Goal: Task Accomplishment & Management: Complete application form

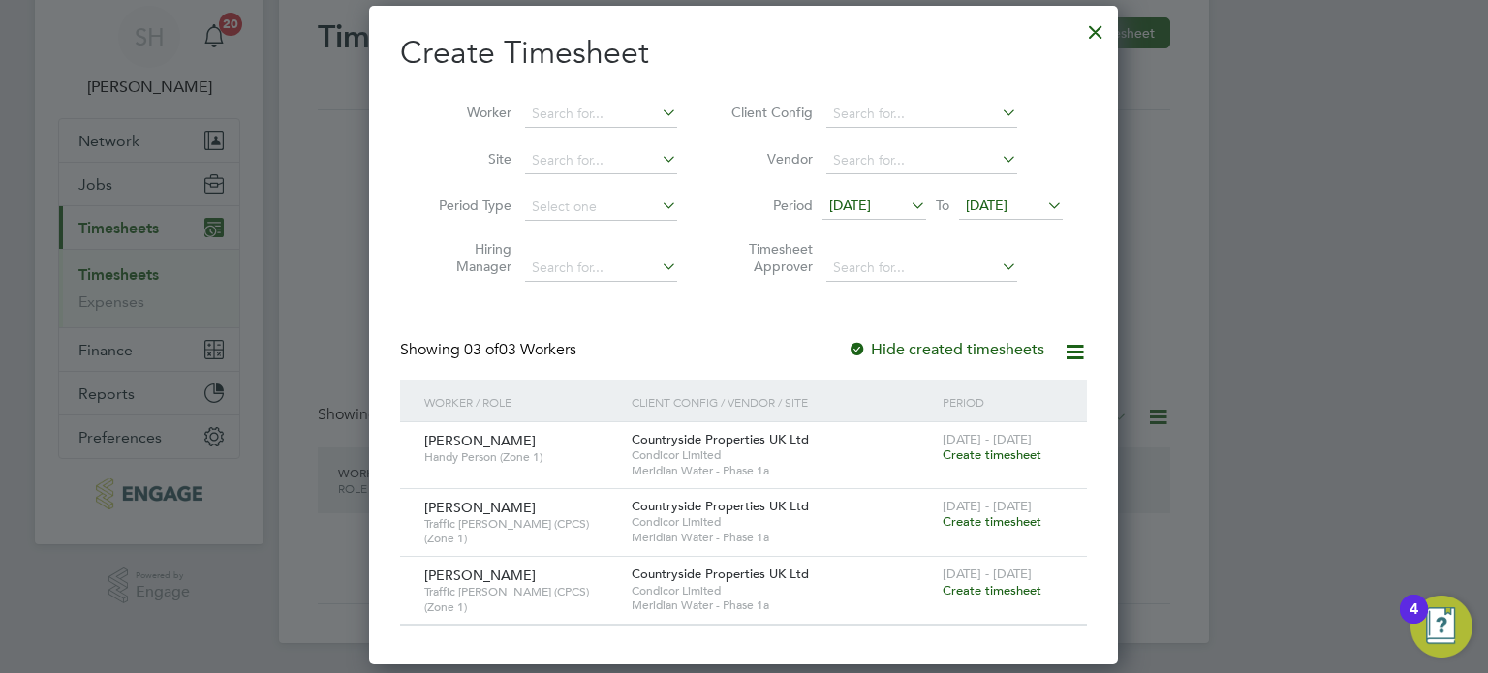
scroll to position [655, 750]
click at [1009, 592] on span "Create timesheet" at bounding box center [991, 590] width 99 height 16
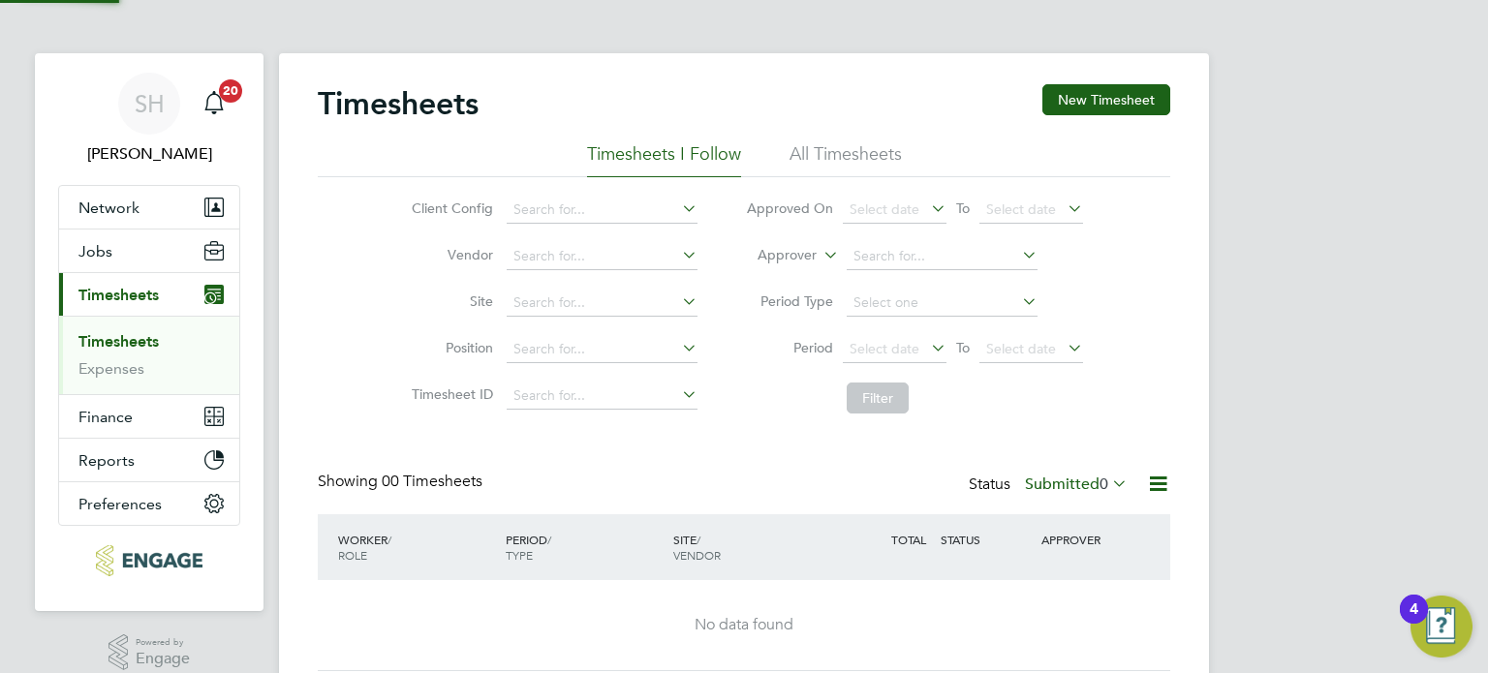
scroll to position [0, 0]
click at [1085, 93] on button "New Timesheet" at bounding box center [1106, 100] width 128 height 31
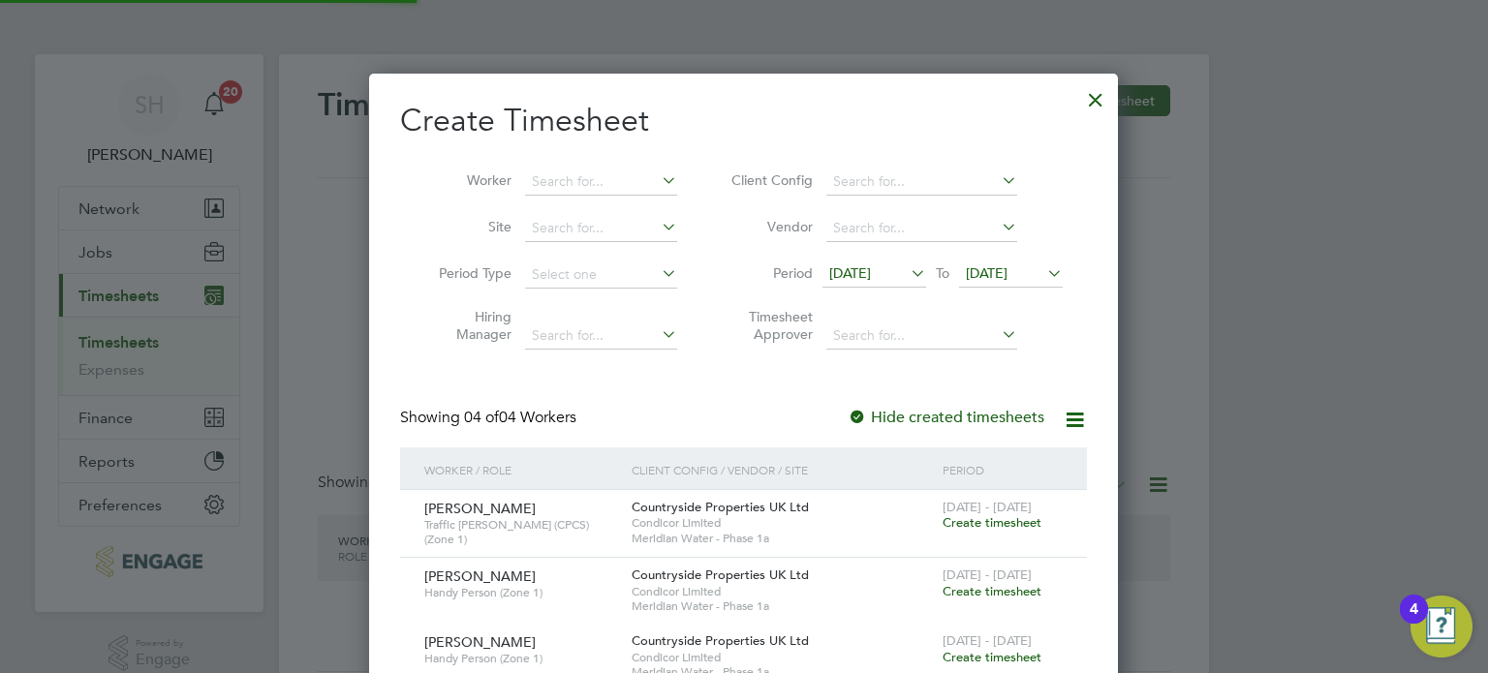
scroll to position [788, 750]
click at [907, 267] on icon at bounding box center [907, 273] width 0 height 27
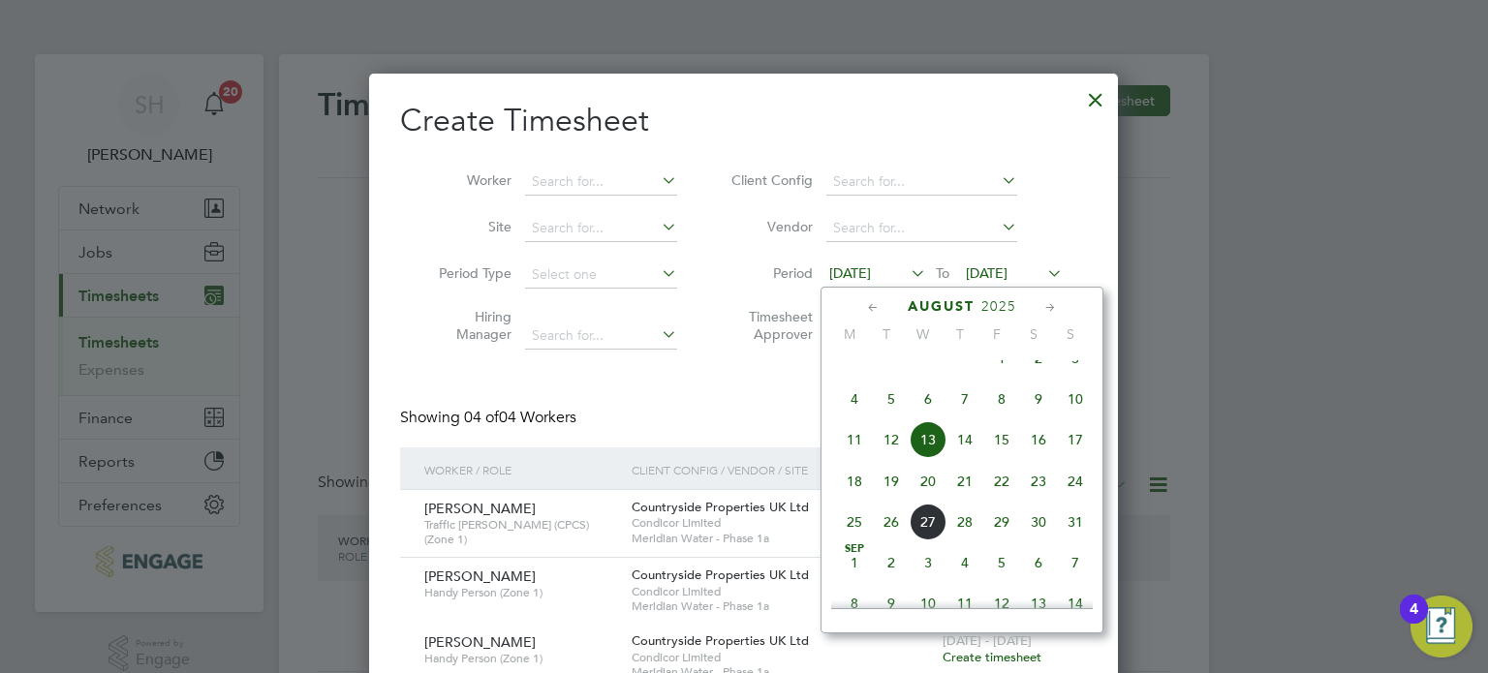
click at [856, 500] on span "18" at bounding box center [854, 481] width 37 height 37
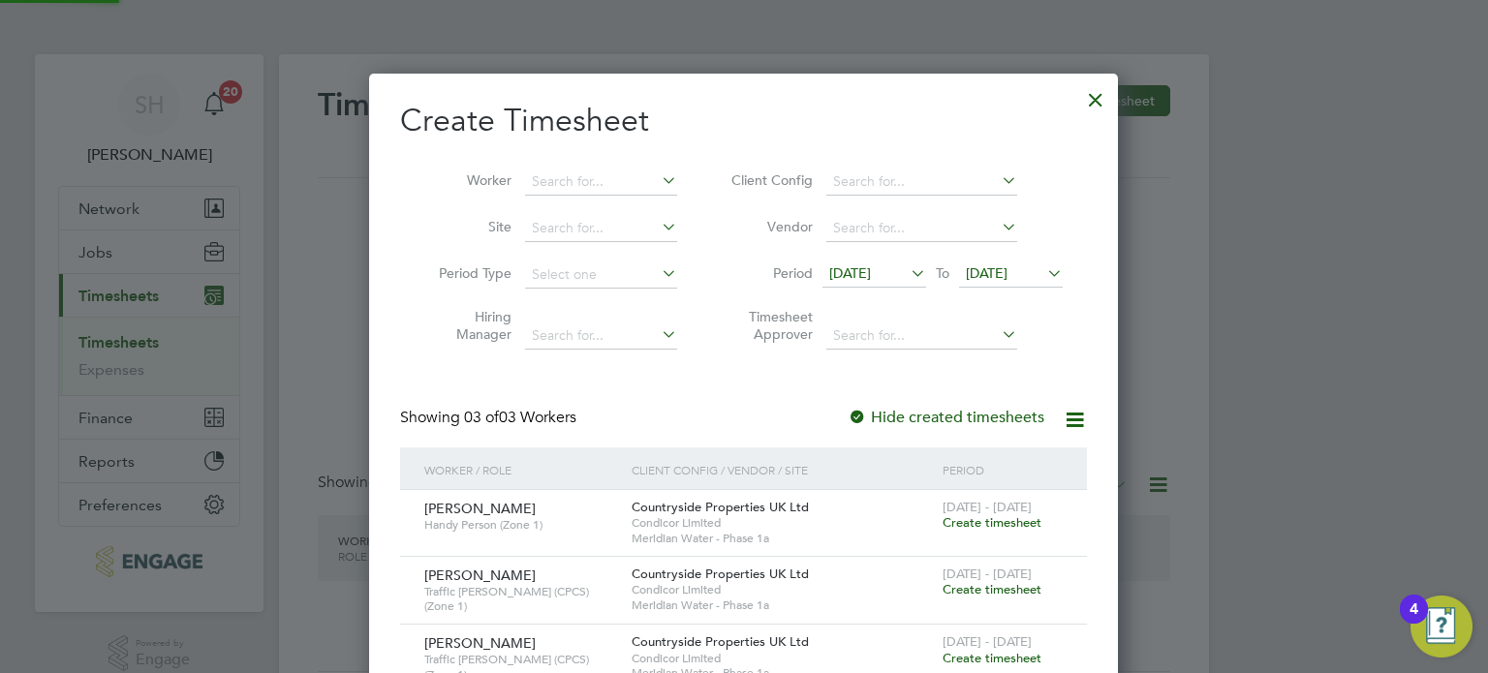
scroll to position [655, 750]
click at [1007, 272] on span "20 Aug 2025" at bounding box center [987, 272] width 42 height 17
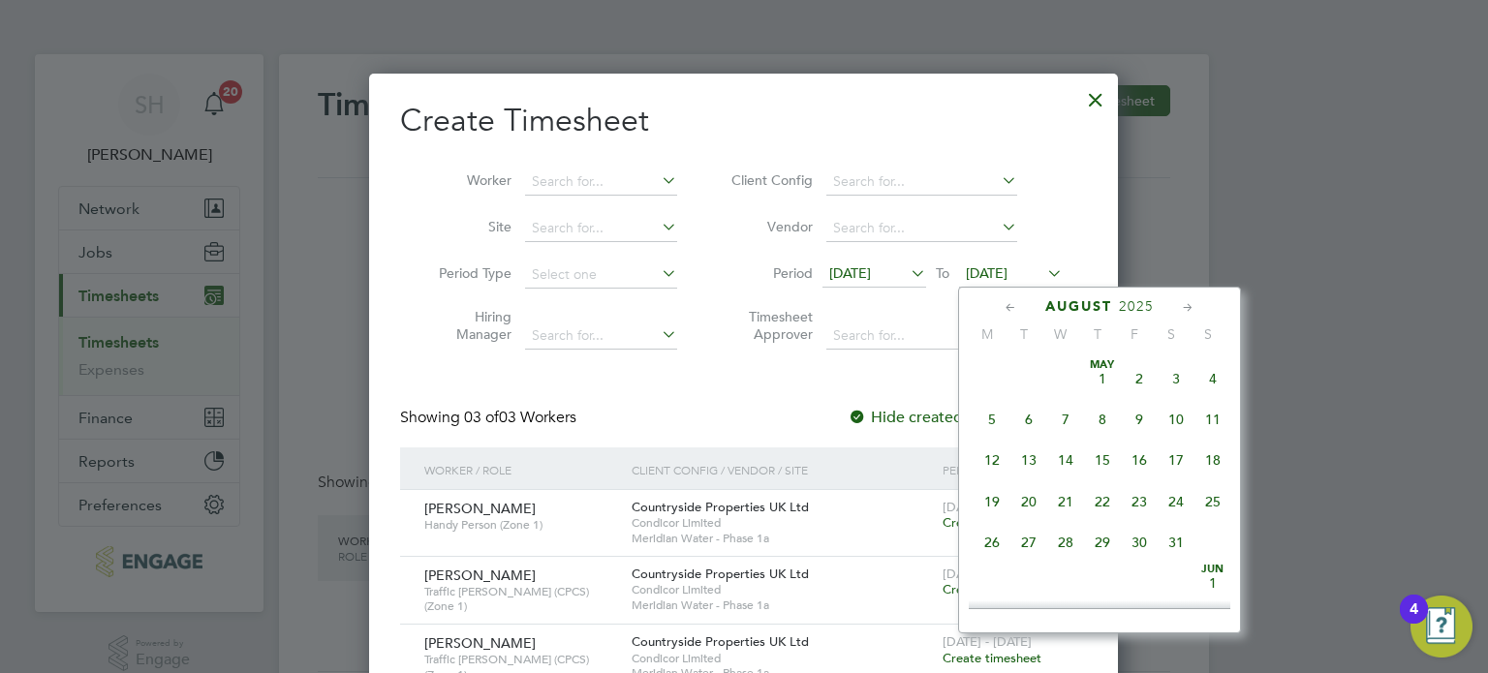
scroll to position [717, 0]
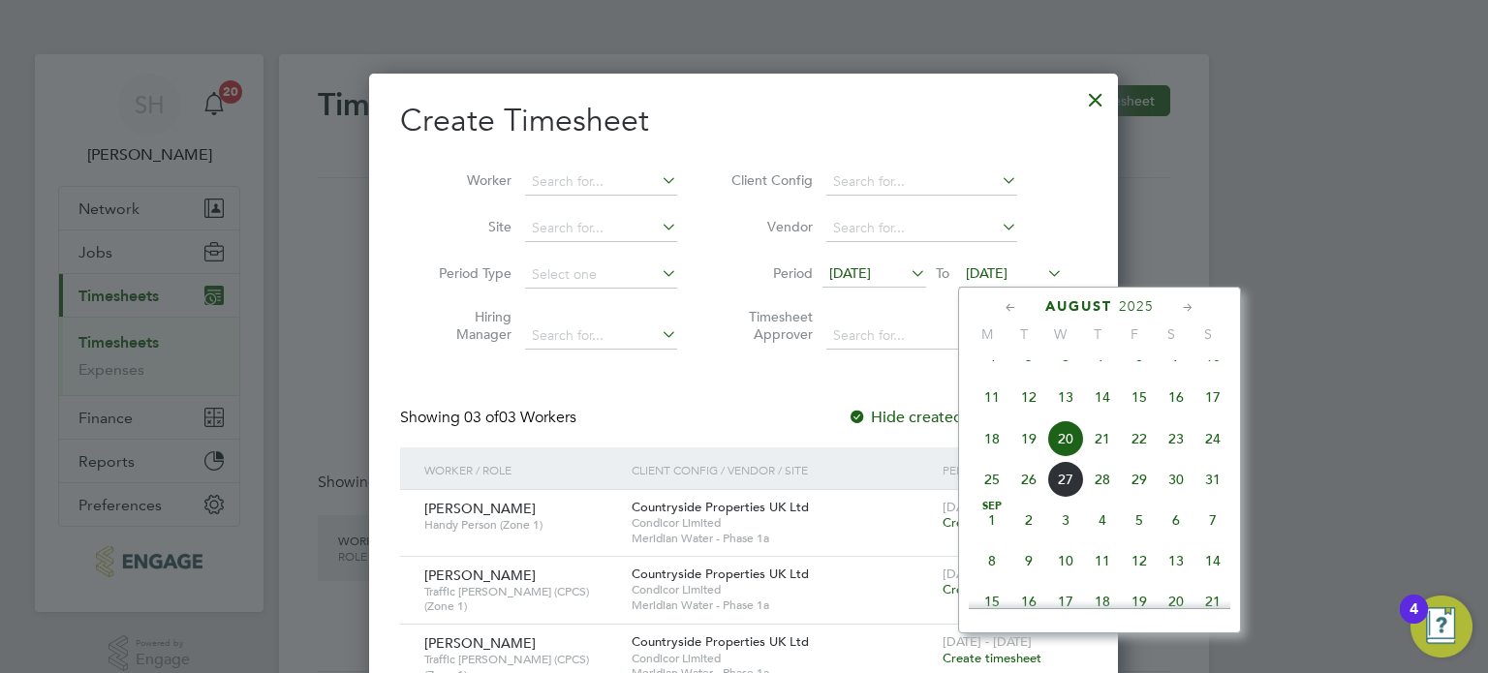
click at [1217, 457] on span "24" at bounding box center [1212, 438] width 37 height 37
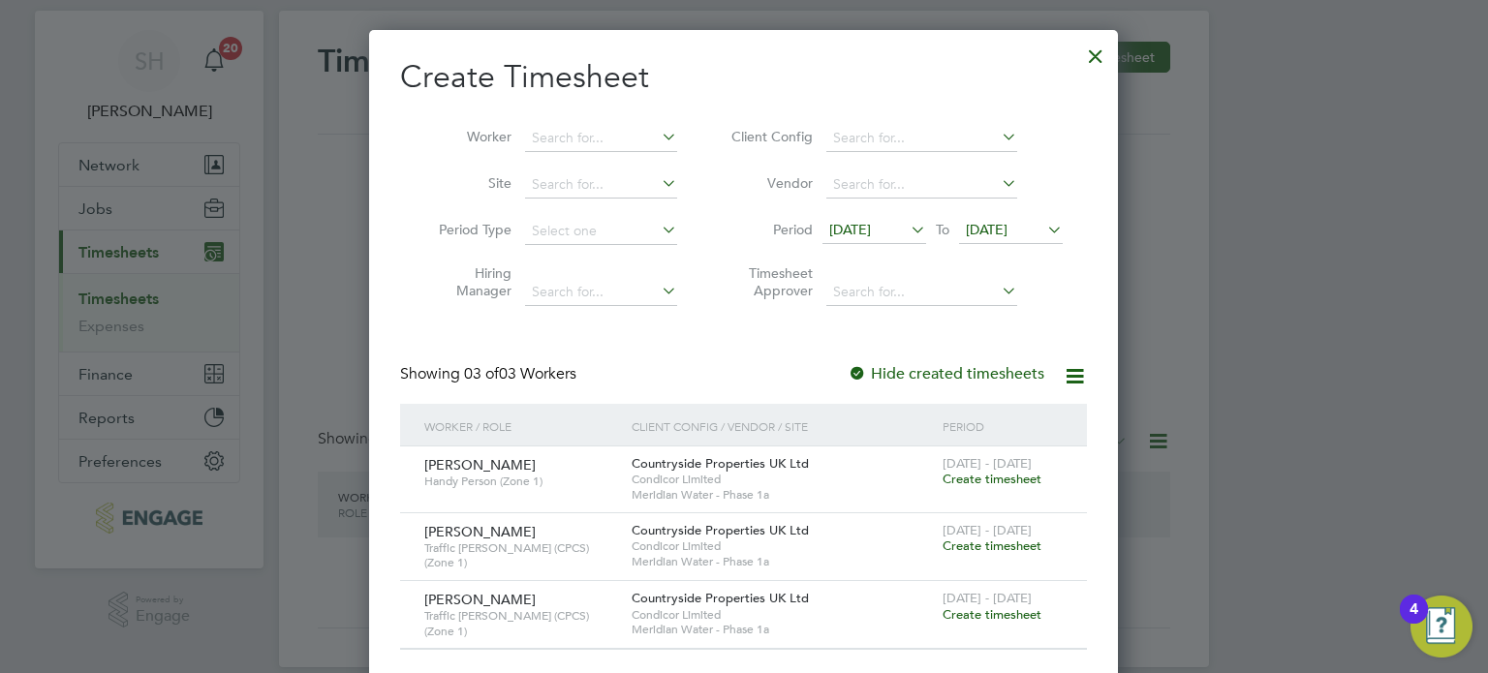
scroll to position [68, 0]
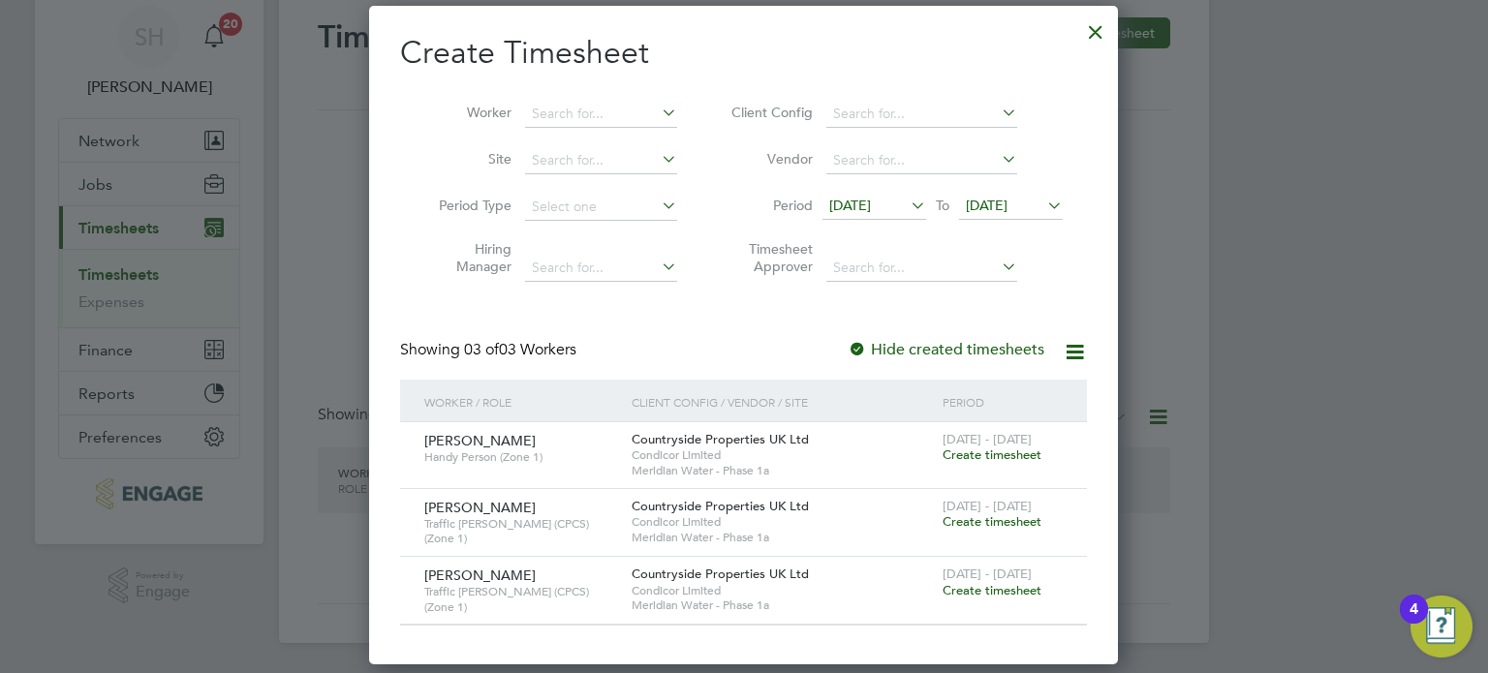
click at [1004, 589] on span "Create timesheet" at bounding box center [991, 590] width 99 height 16
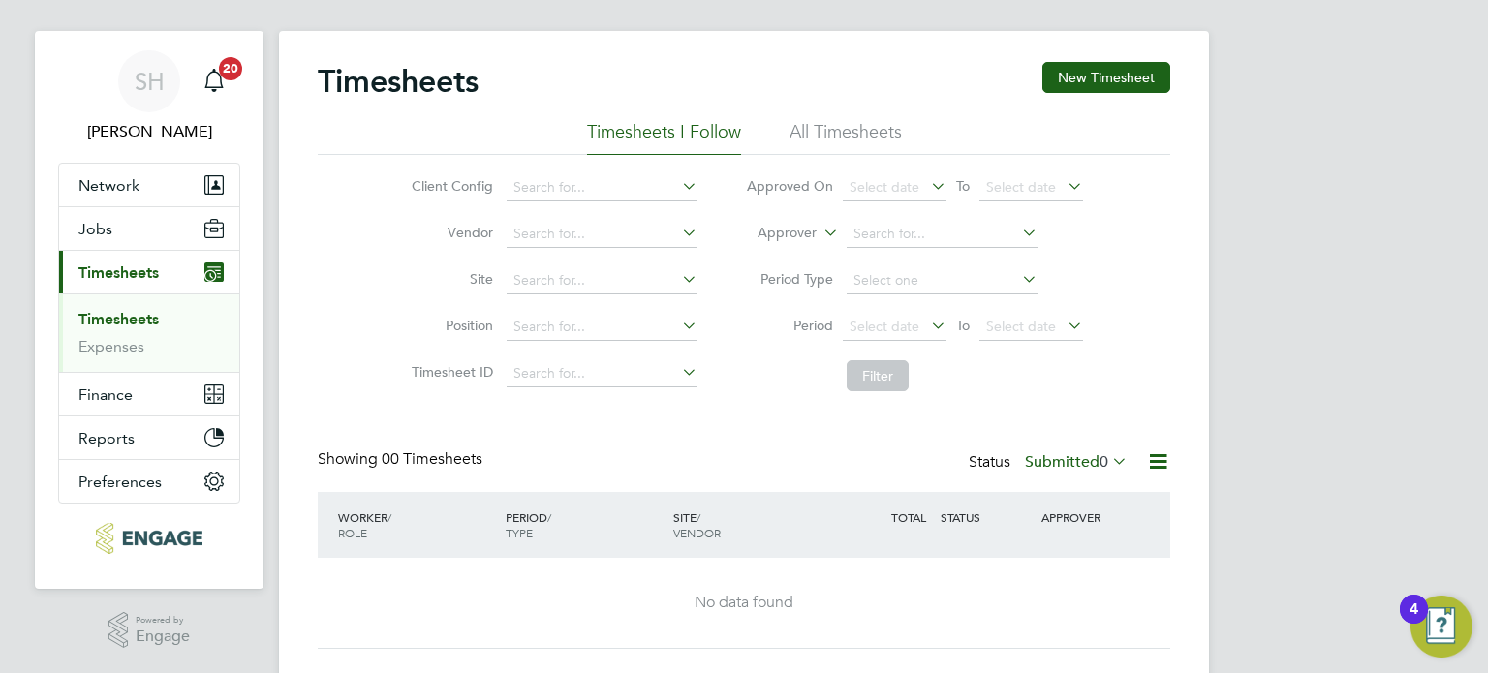
scroll to position [0, 0]
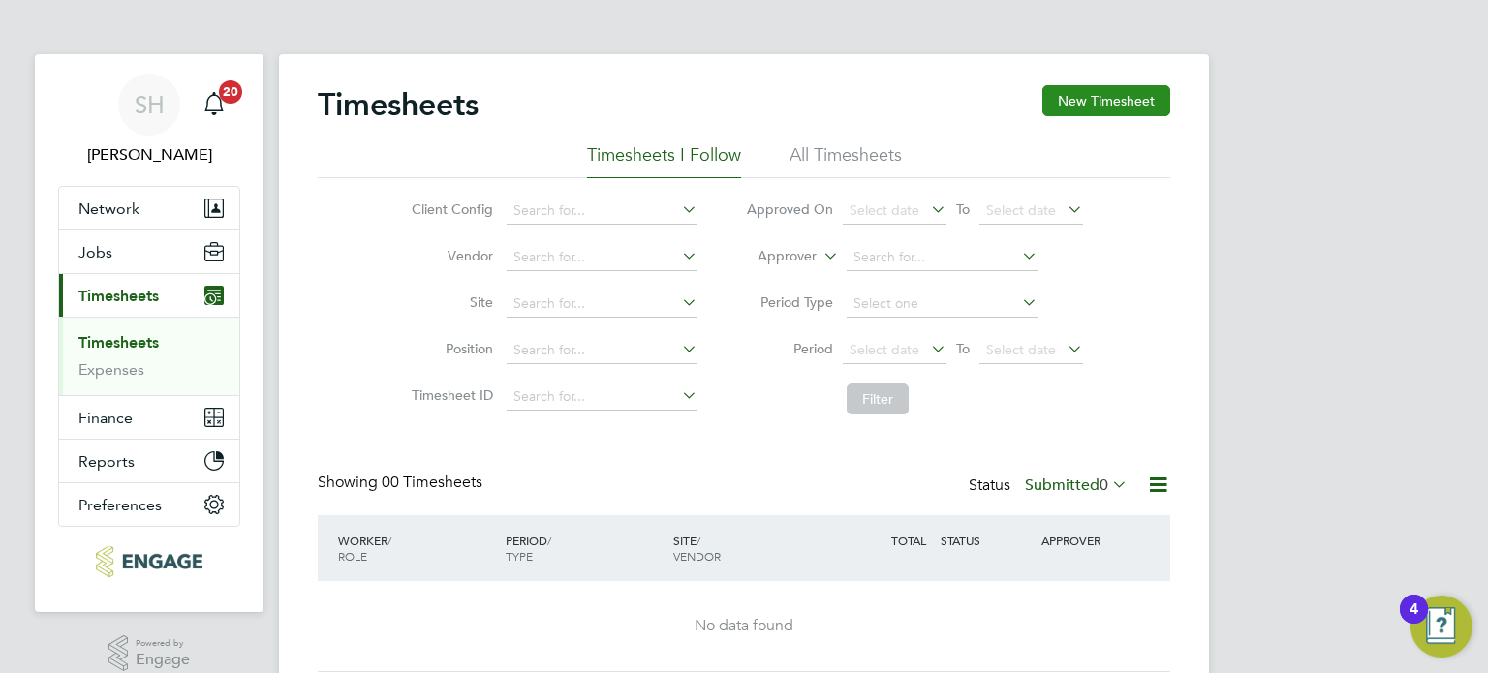
click at [1127, 92] on button "New Timesheet" at bounding box center [1106, 100] width 128 height 31
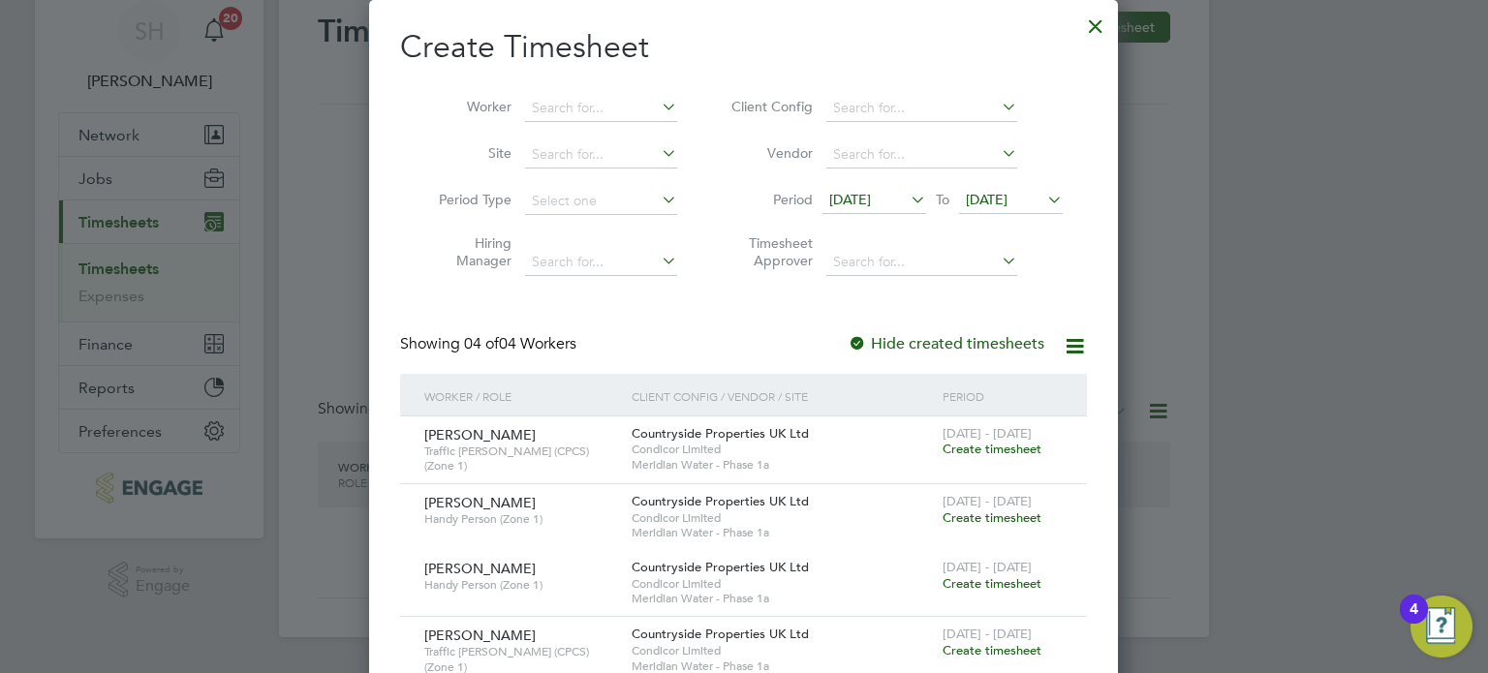
scroll to position [187, 0]
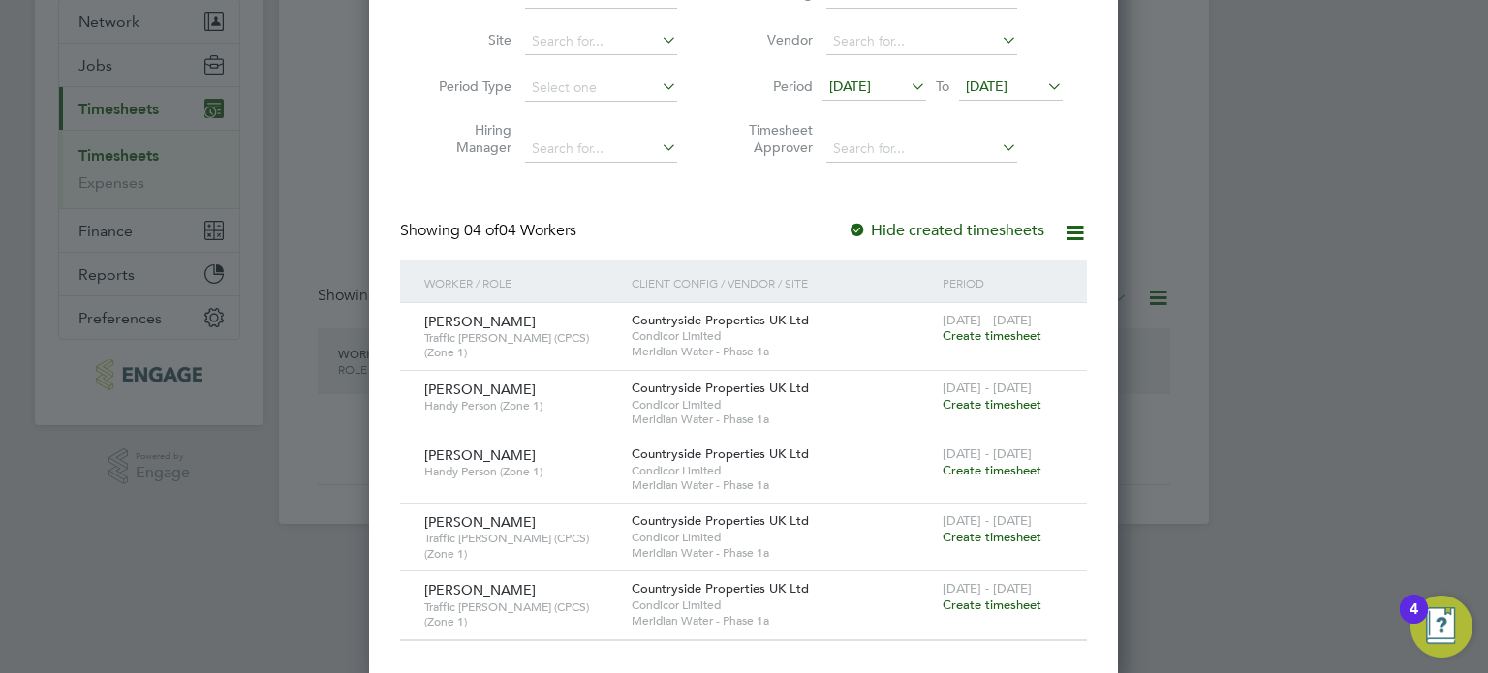
click at [907, 84] on icon at bounding box center [907, 86] width 0 height 27
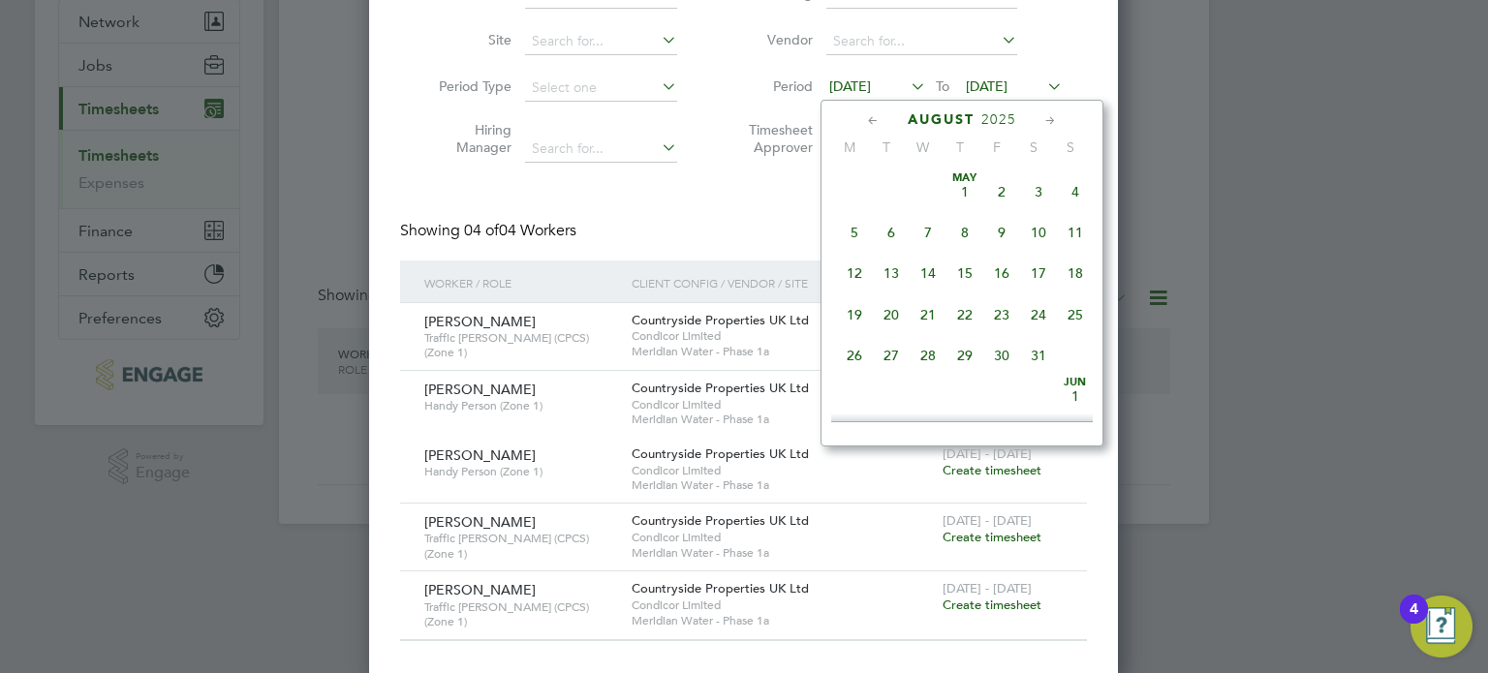
scroll to position [674, 0]
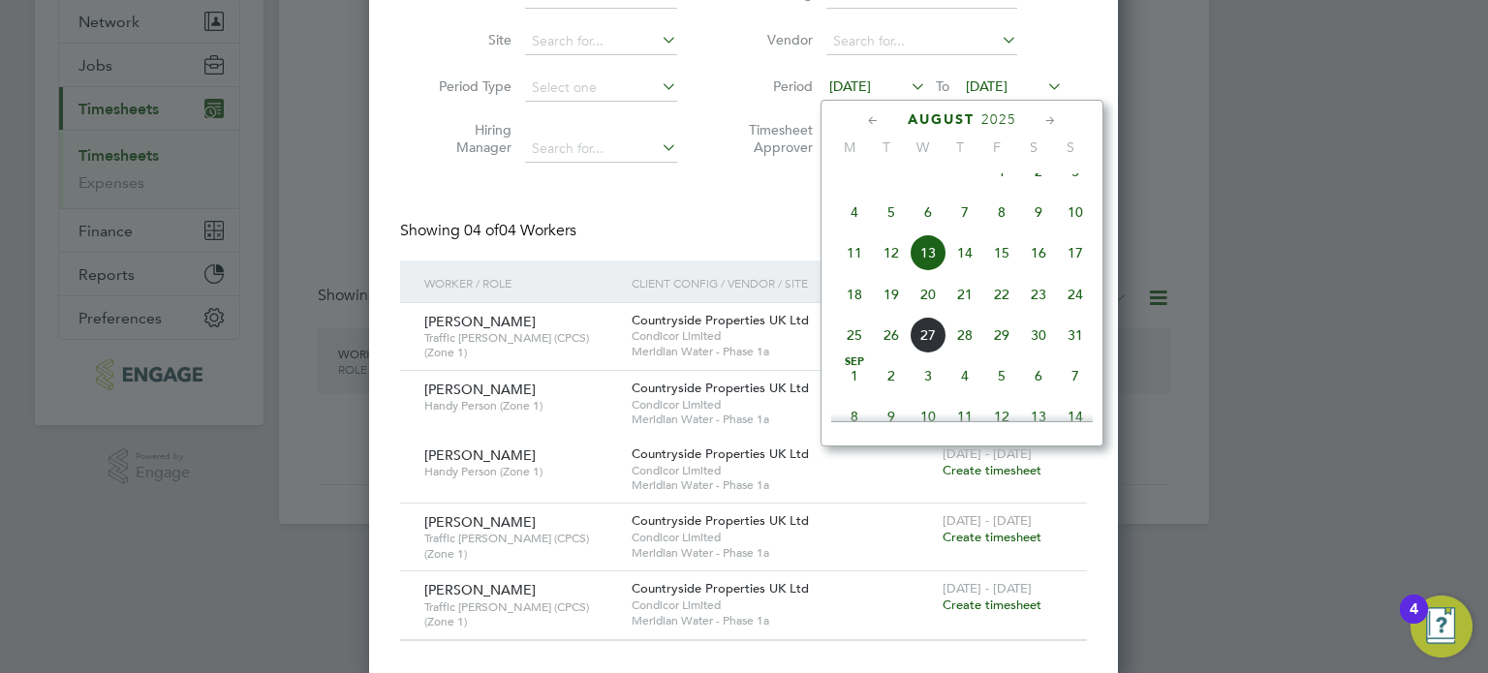
click at [856, 313] on span "18" at bounding box center [854, 294] width 37 height 37
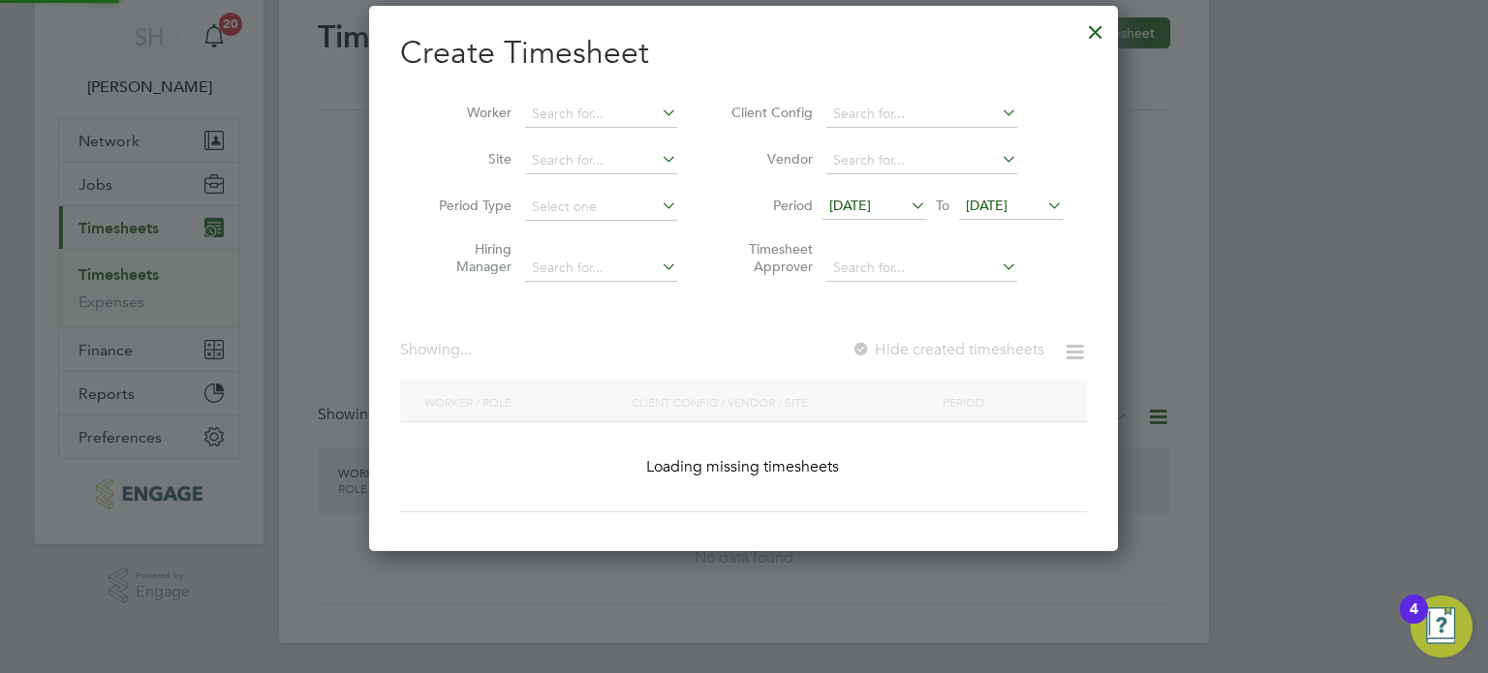
scroll to position [0, 0]
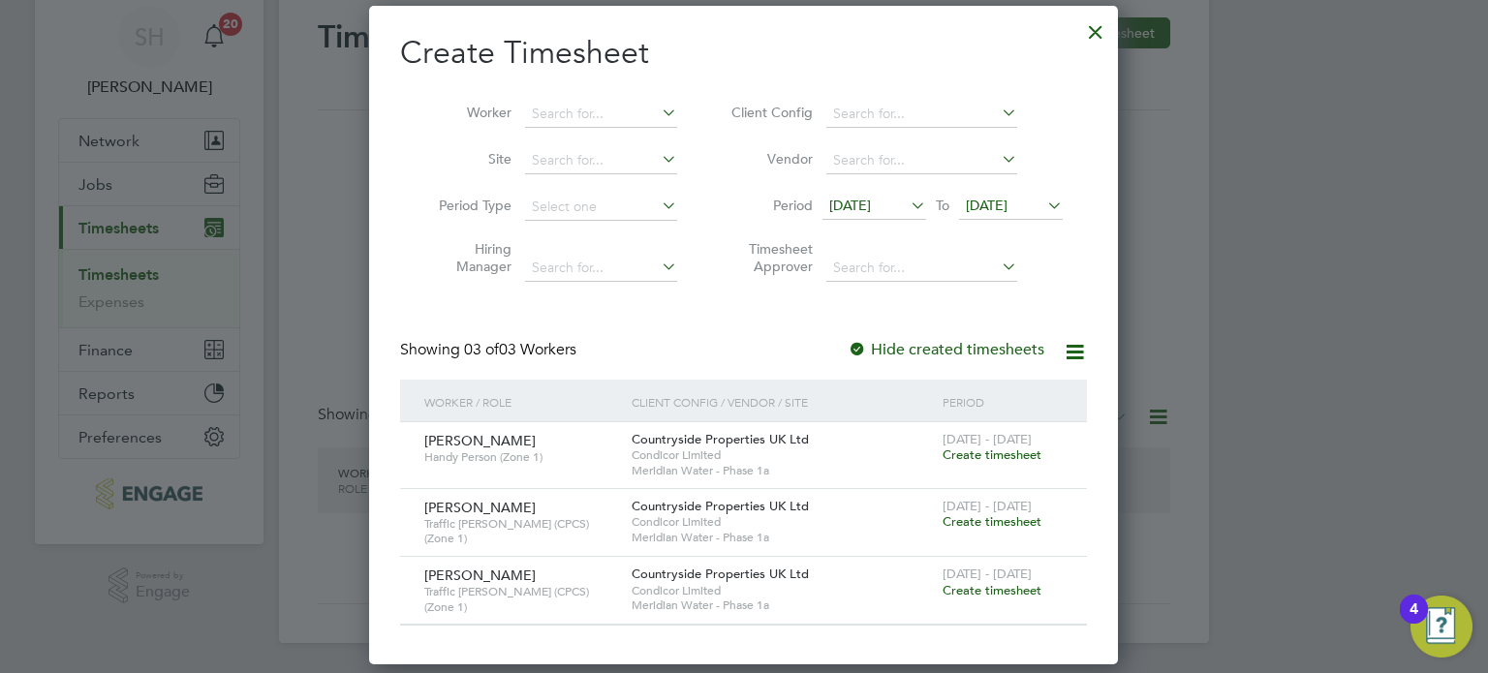
click at [1007, 201] on span "20 Aug 2025" at bounding box center [987, 205] width 42 height 17
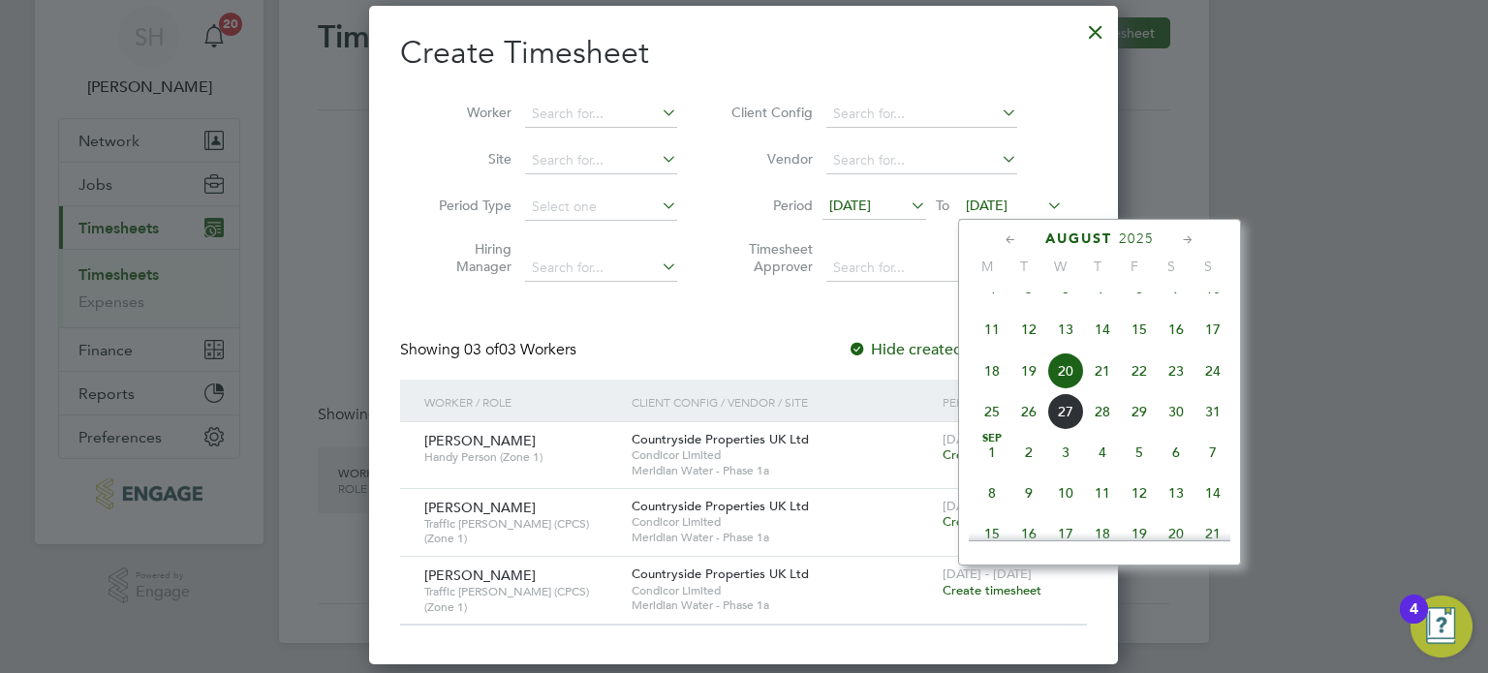
click at [1213, 385] on span "24" at bounding box center [1212, 371] width 37 height 37
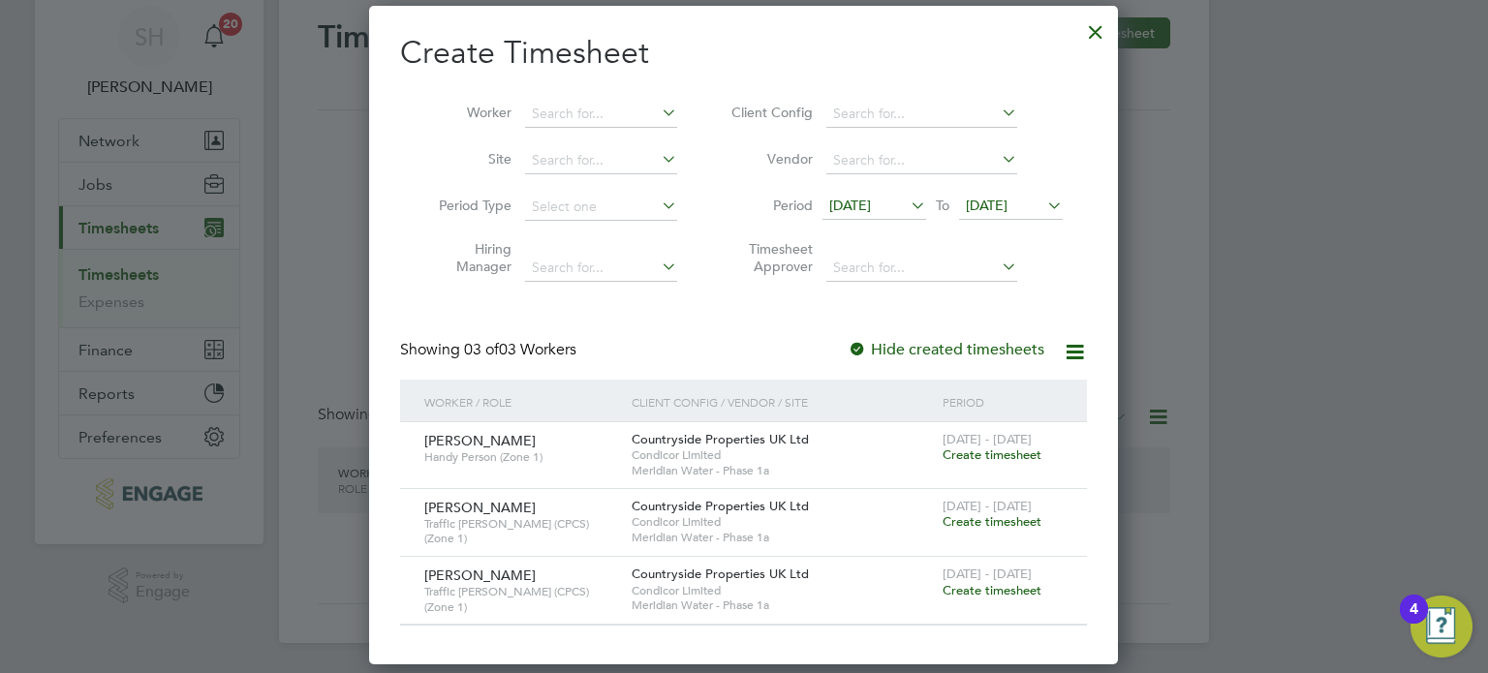
click at [988, 586] on span "Create timesheet" at bounding box center [991, 590] width 99 height 16
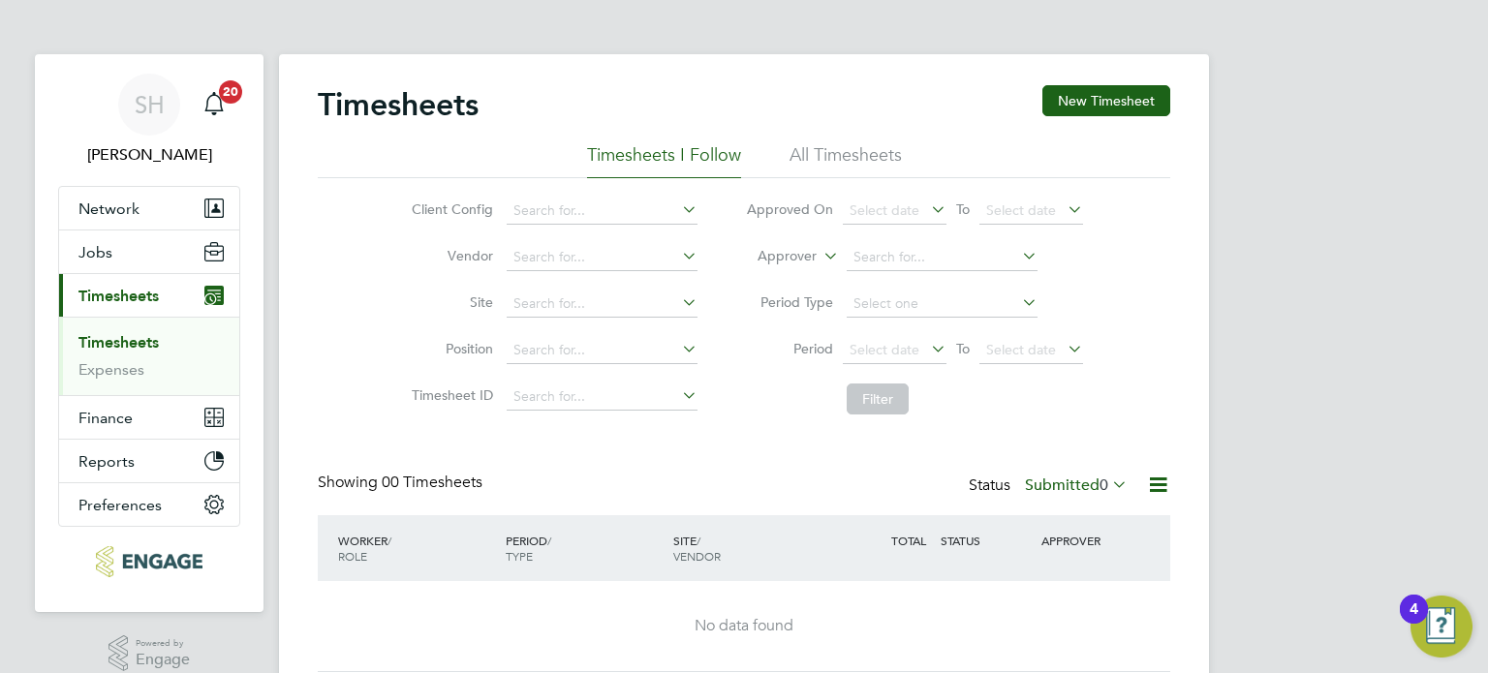
click at [829, 158] on li "All Timesheets" at bounding box center [845, 160] width 112 height 35
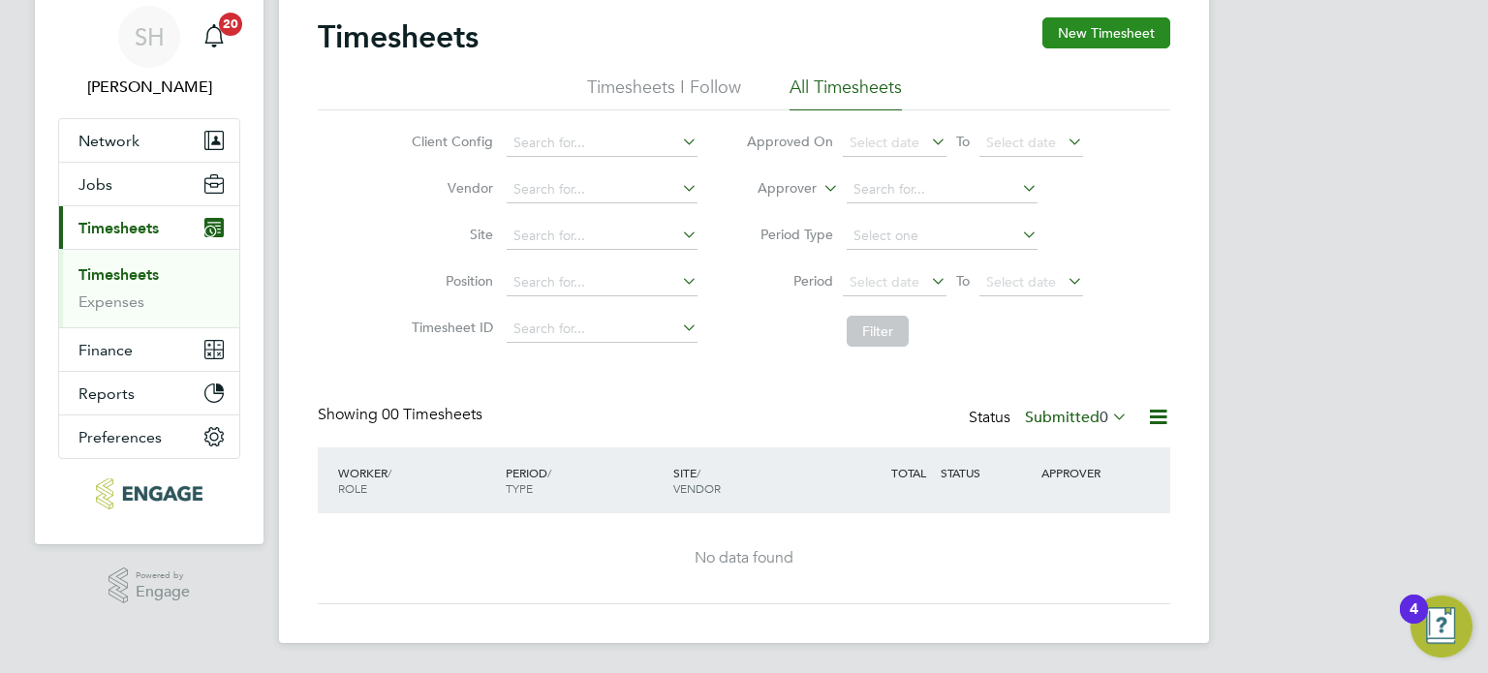
click at [1112, 27] on button "New Timesheet" at bounding box center [1106, 32] width 128 height 31
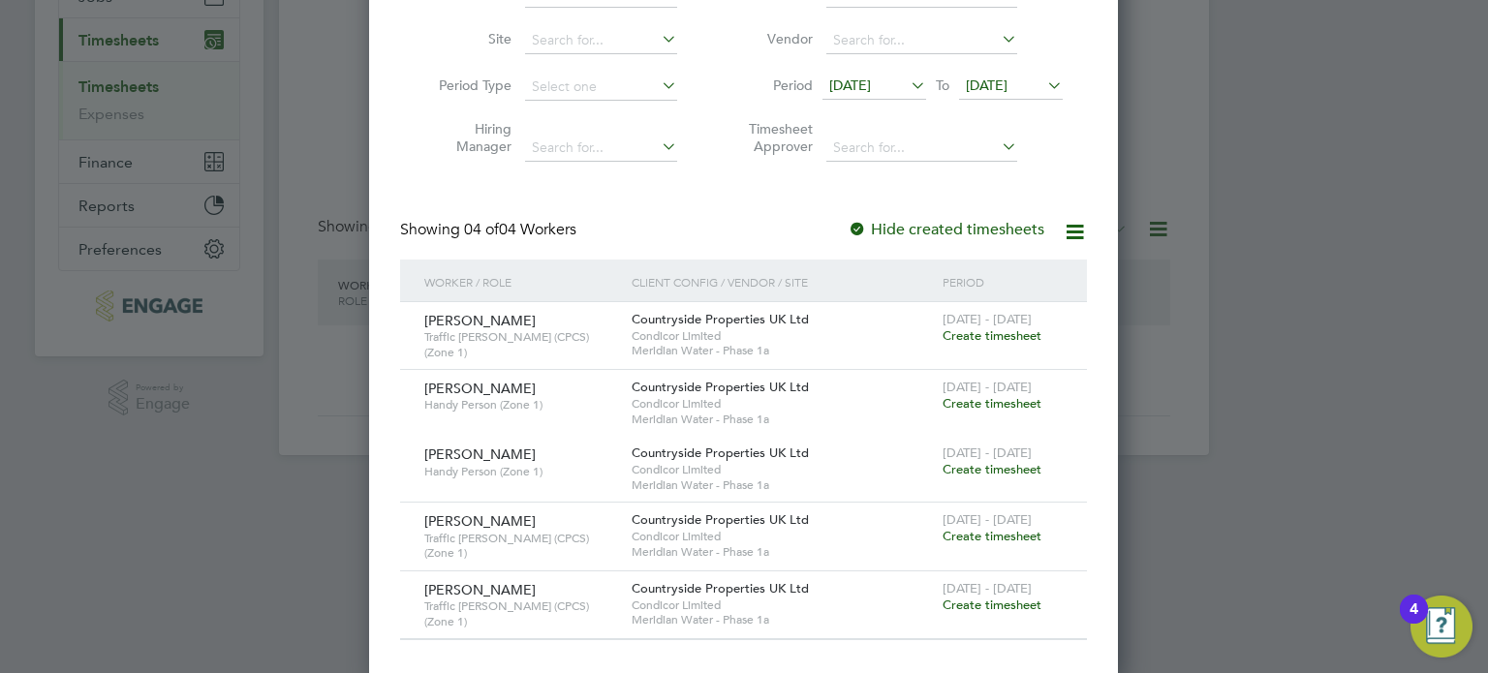
click at [990, 599] on span "Create timesheet" at bounding box center [991, 605] width 99 height 16
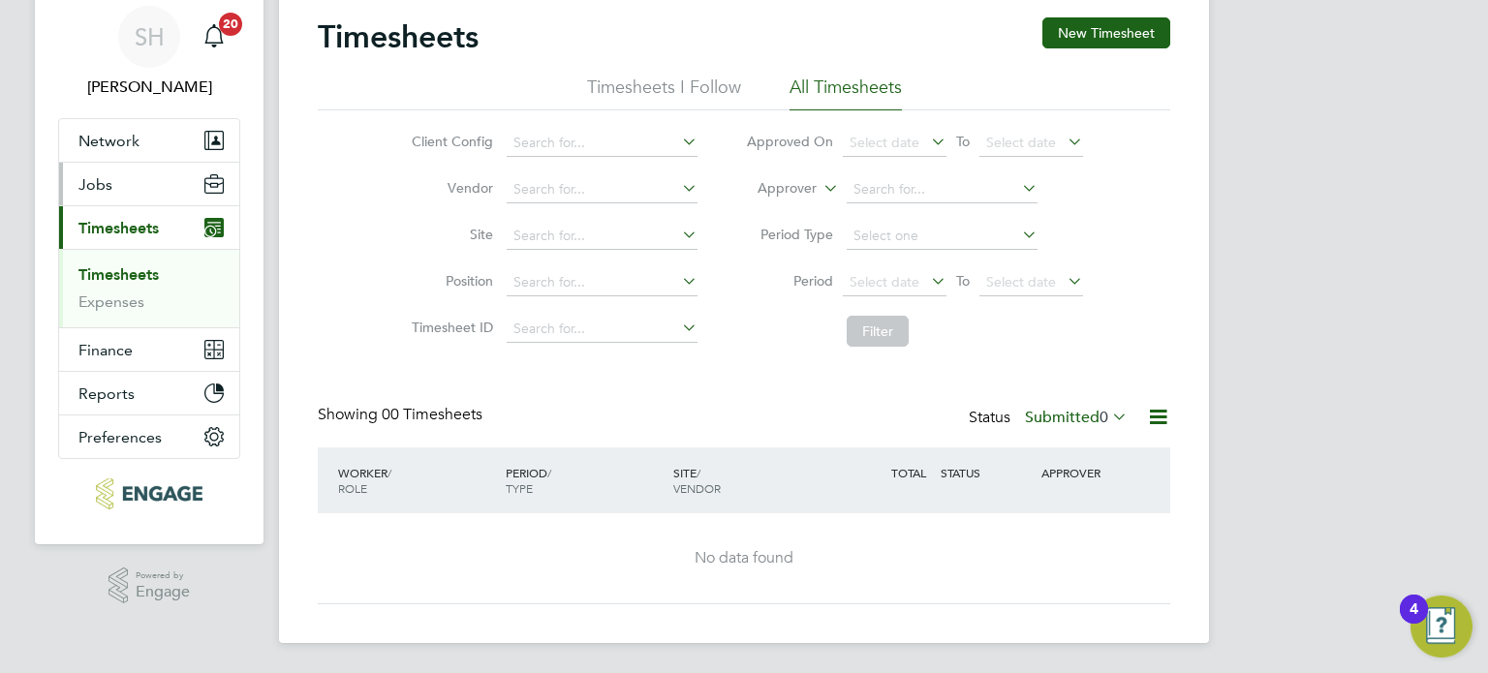
click at [123, 271] on link "Timesheets" at bounding box center [118, 274] width 80 height 18
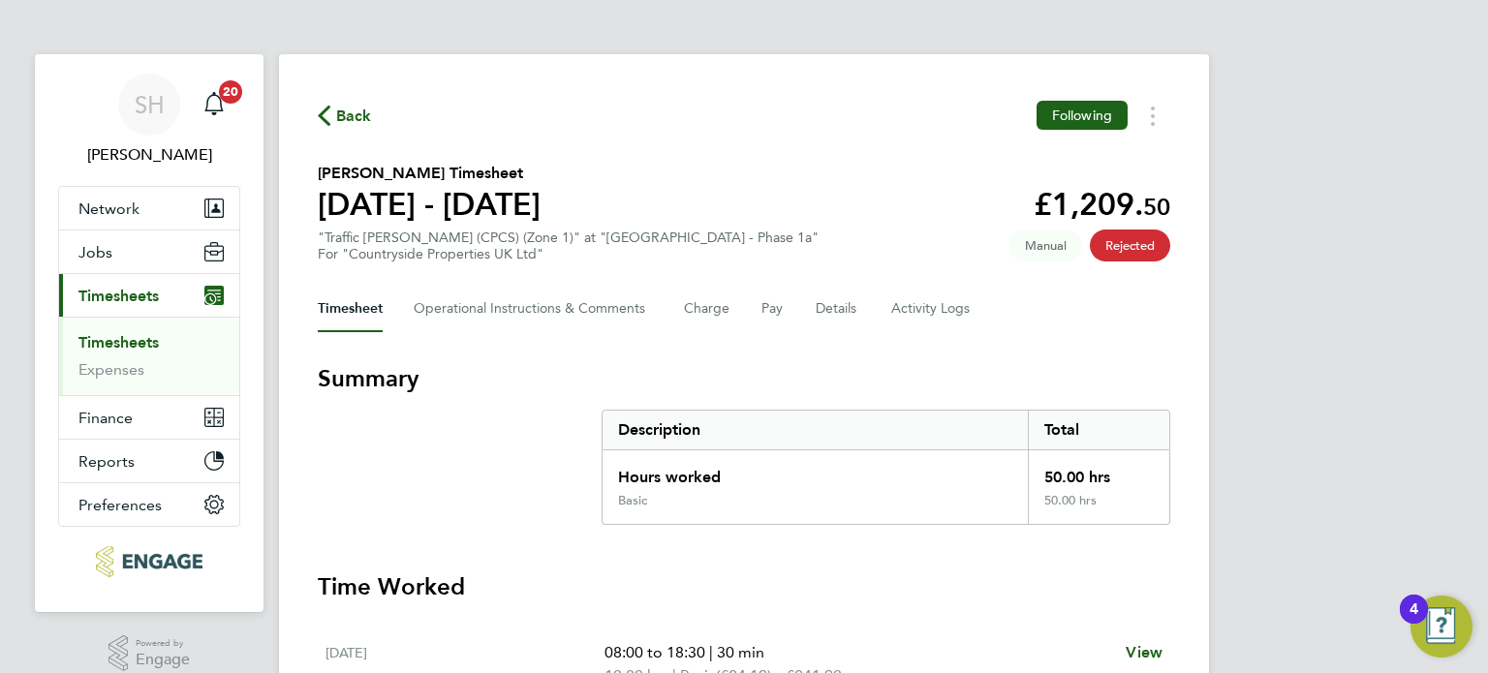
click at [347, 119] on span "Back" at bounding box center [354, 116] width 36 height 23
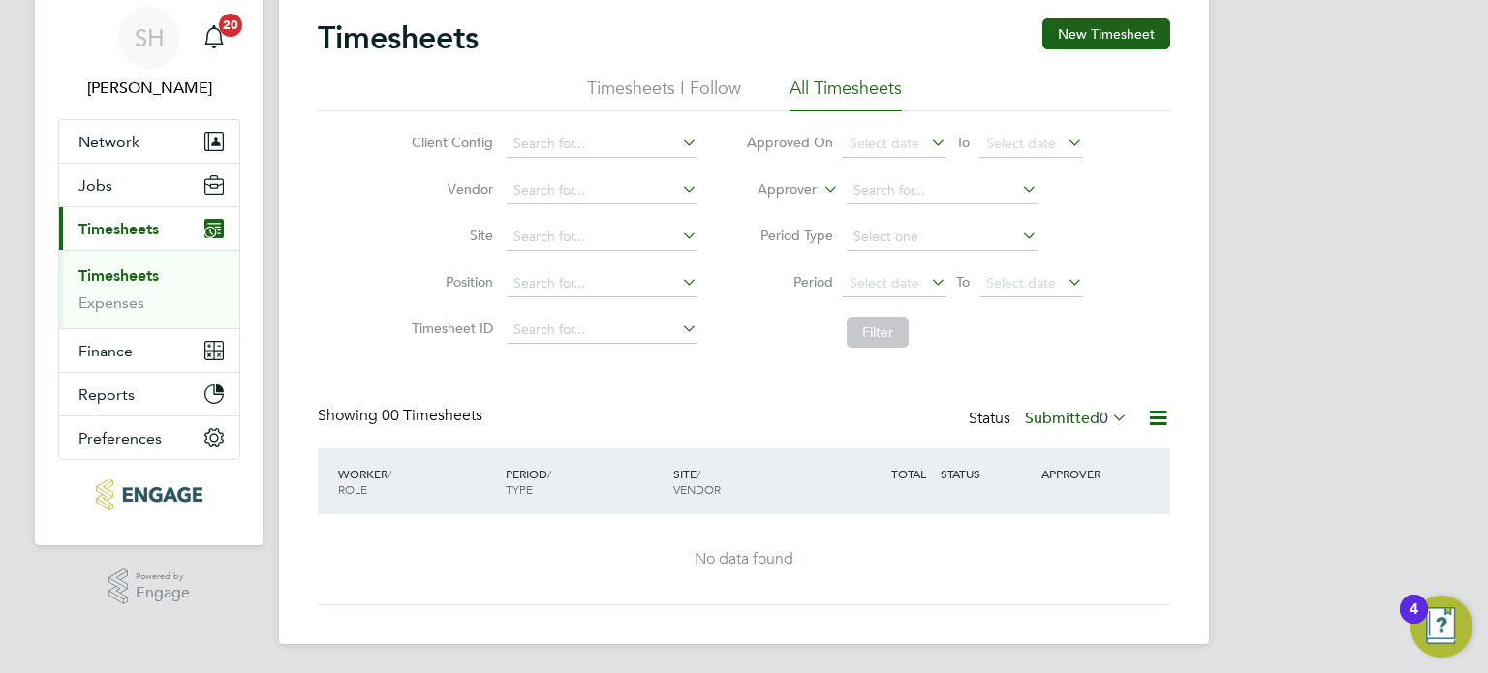
scroll to position [68, 0]
click at [1089, 30] on button "New Timesheet" at bounding box center [1106, 32] width 128 height 31
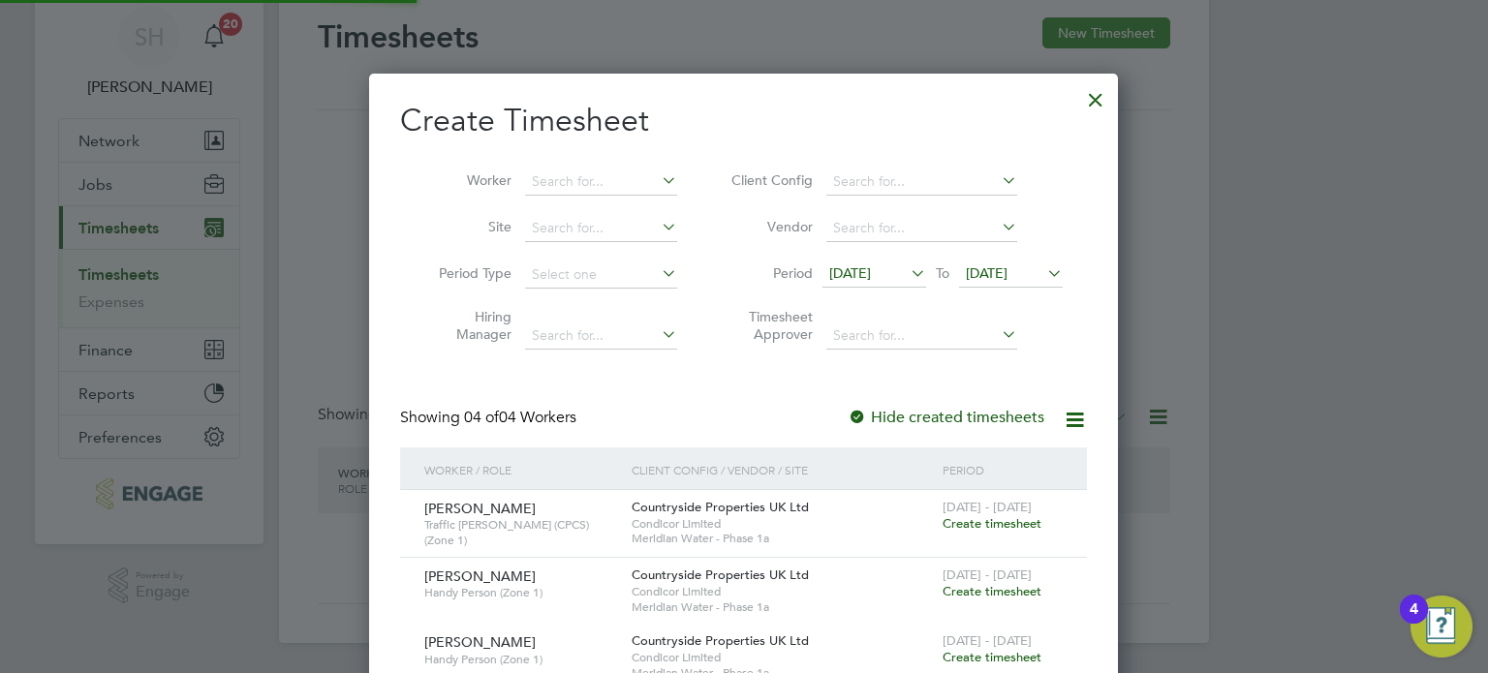
scroll to position [788, 750]
click at [1077, 416] on icon at bounding box center [1075, 420] width 24 height 24
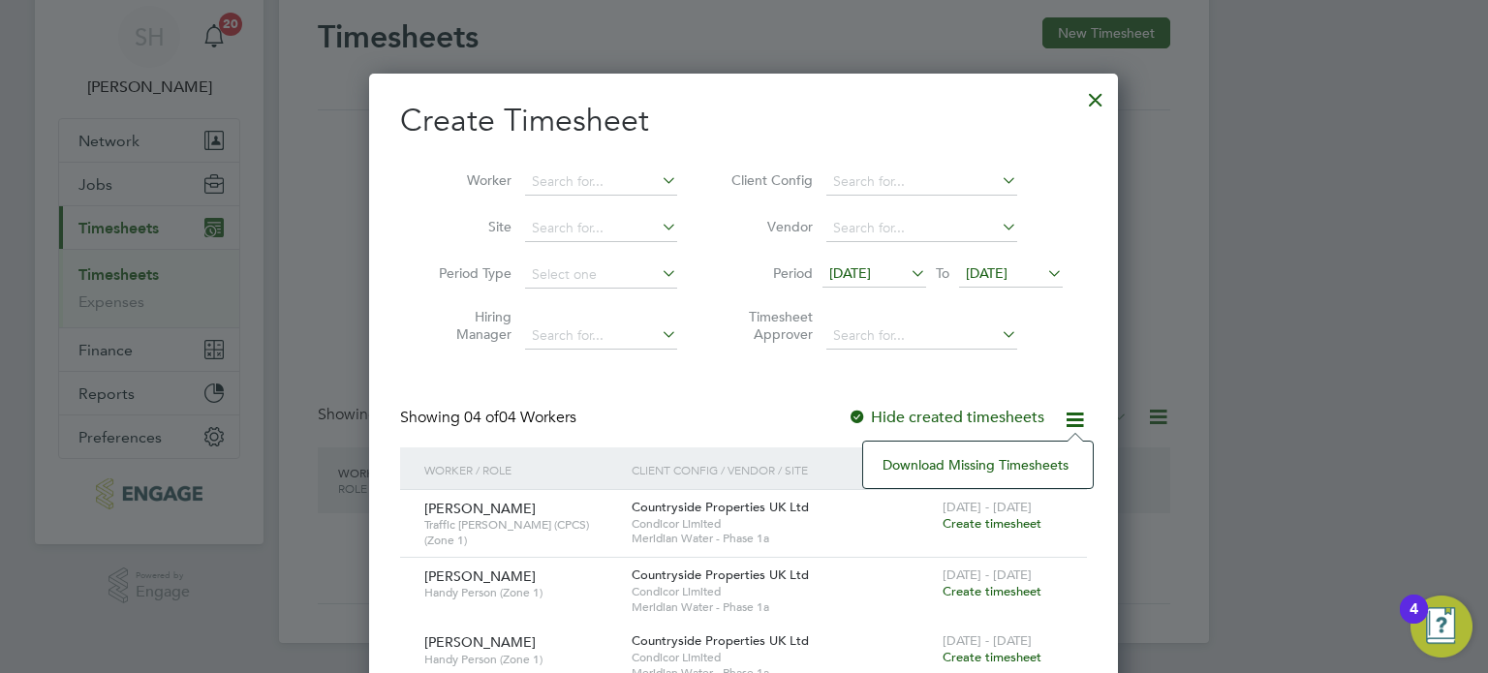
click at [1005, 465] on li "Download missing timesheets" at bounding box center [978, 464] width 210 height 27
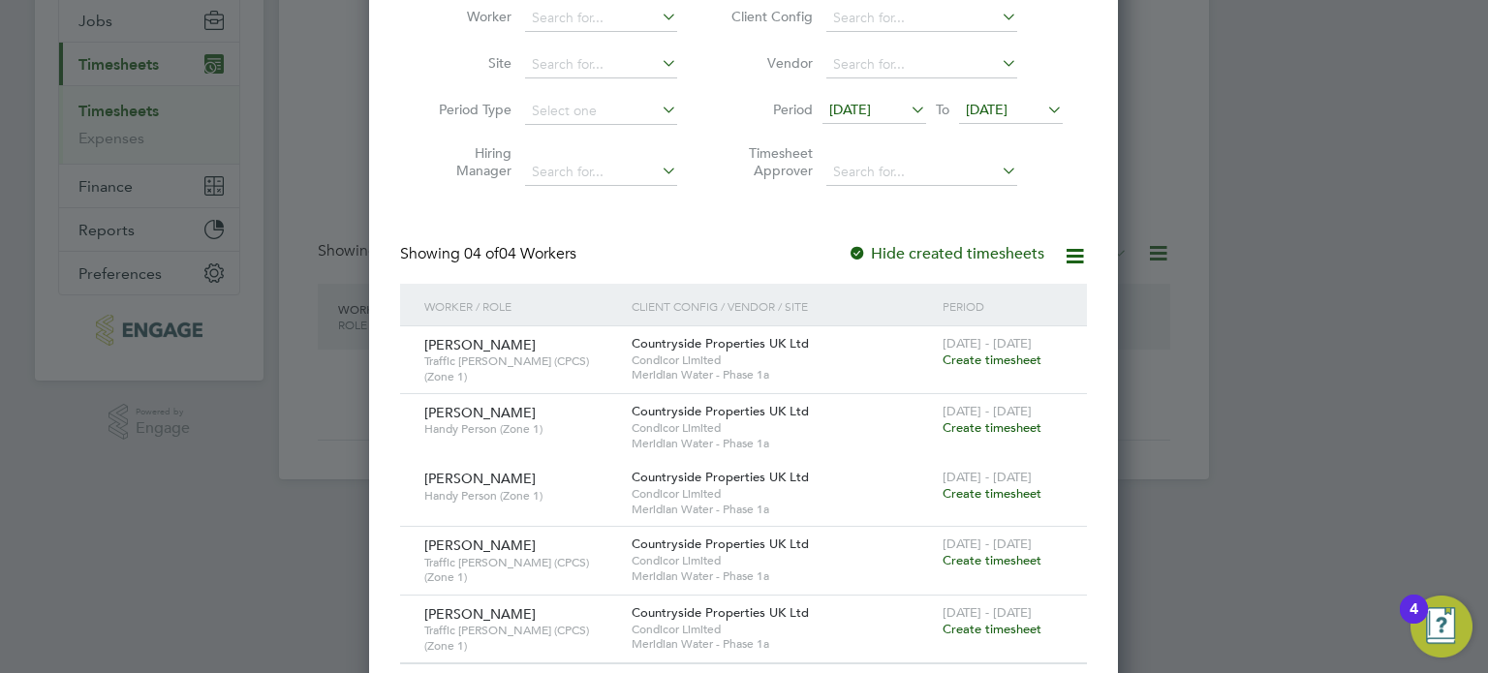
scroll to position [256, 0]
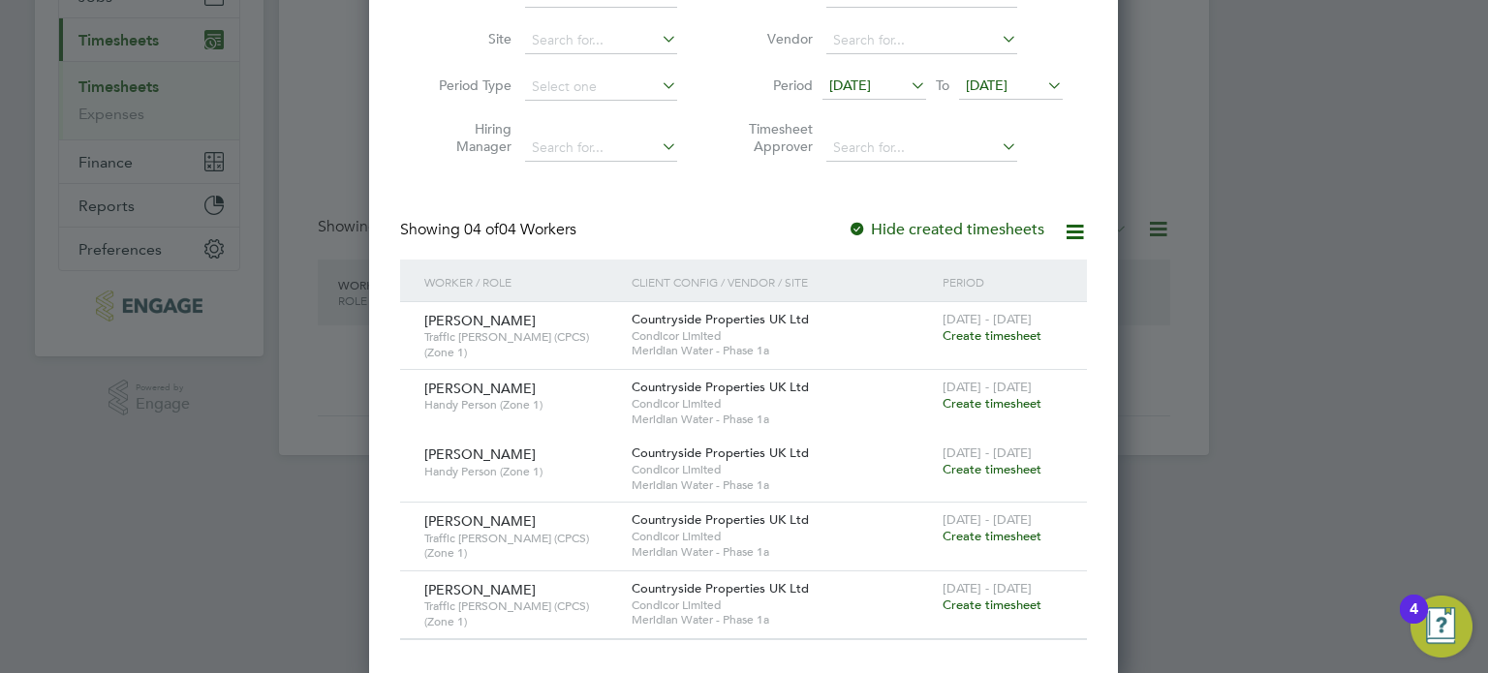
click at [988, 597] on span "Create timesheet" at bounding box center [991, 605] width 99 height 16
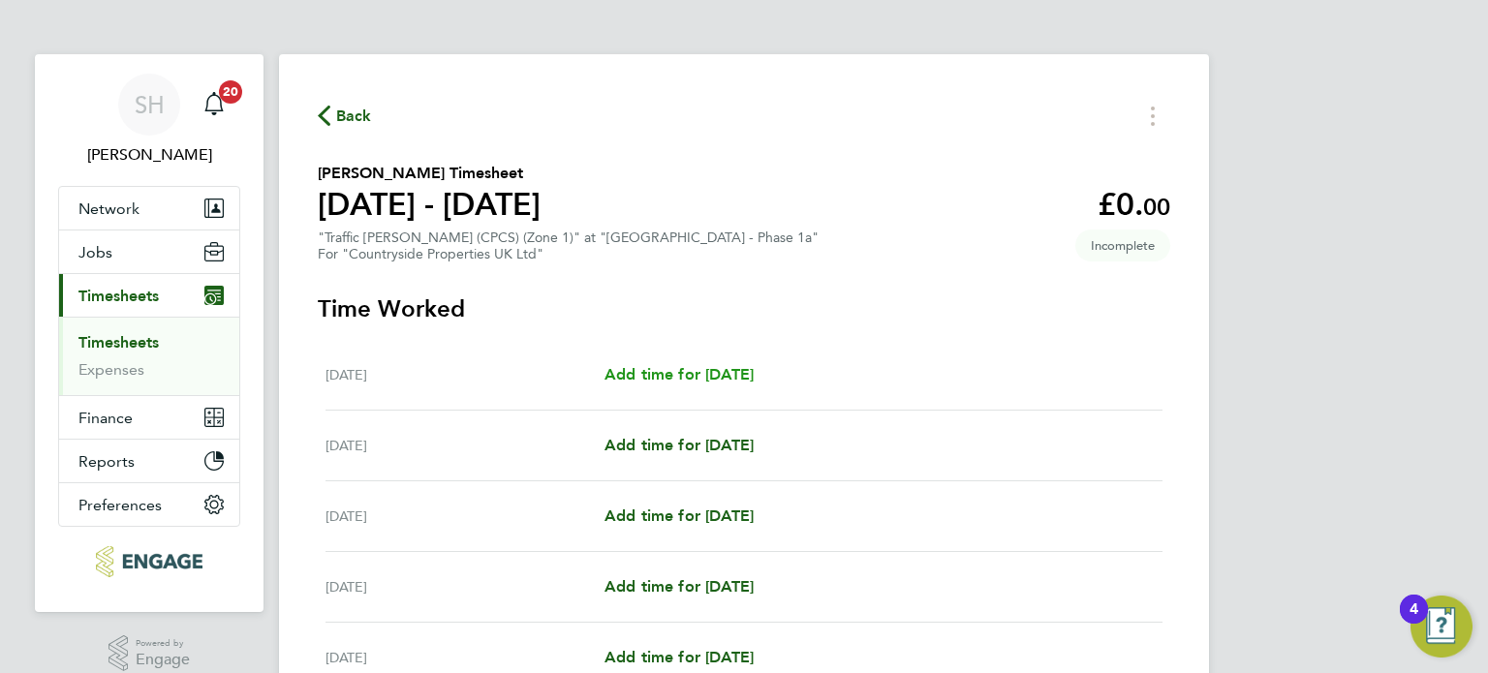
click at [672, 375] on span "Add time for Mon 18 Aug" at bounding box center [678, 374] width 149 height 18
select select "30"
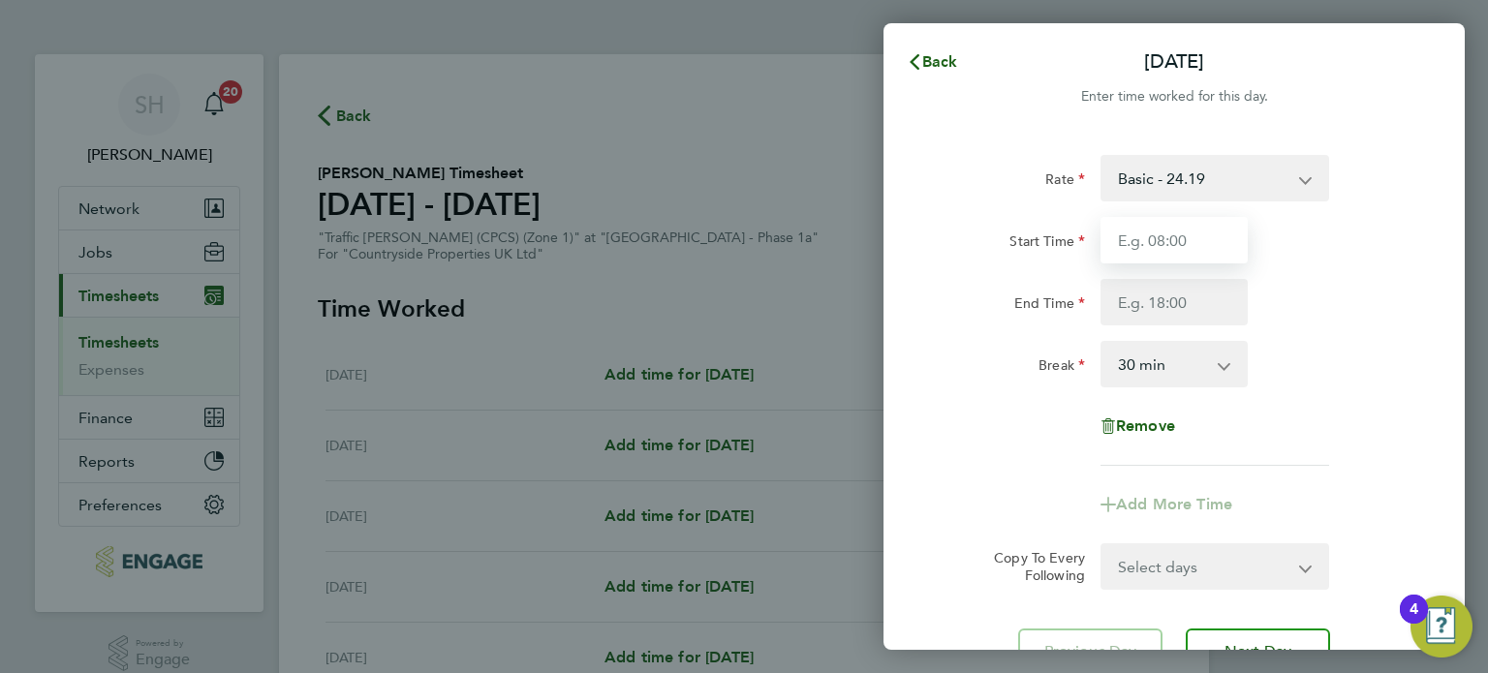
click at [1209, 238] on input "Start Time" at bounding box center [1173, 240] width 147 height 46
type input "08:00"
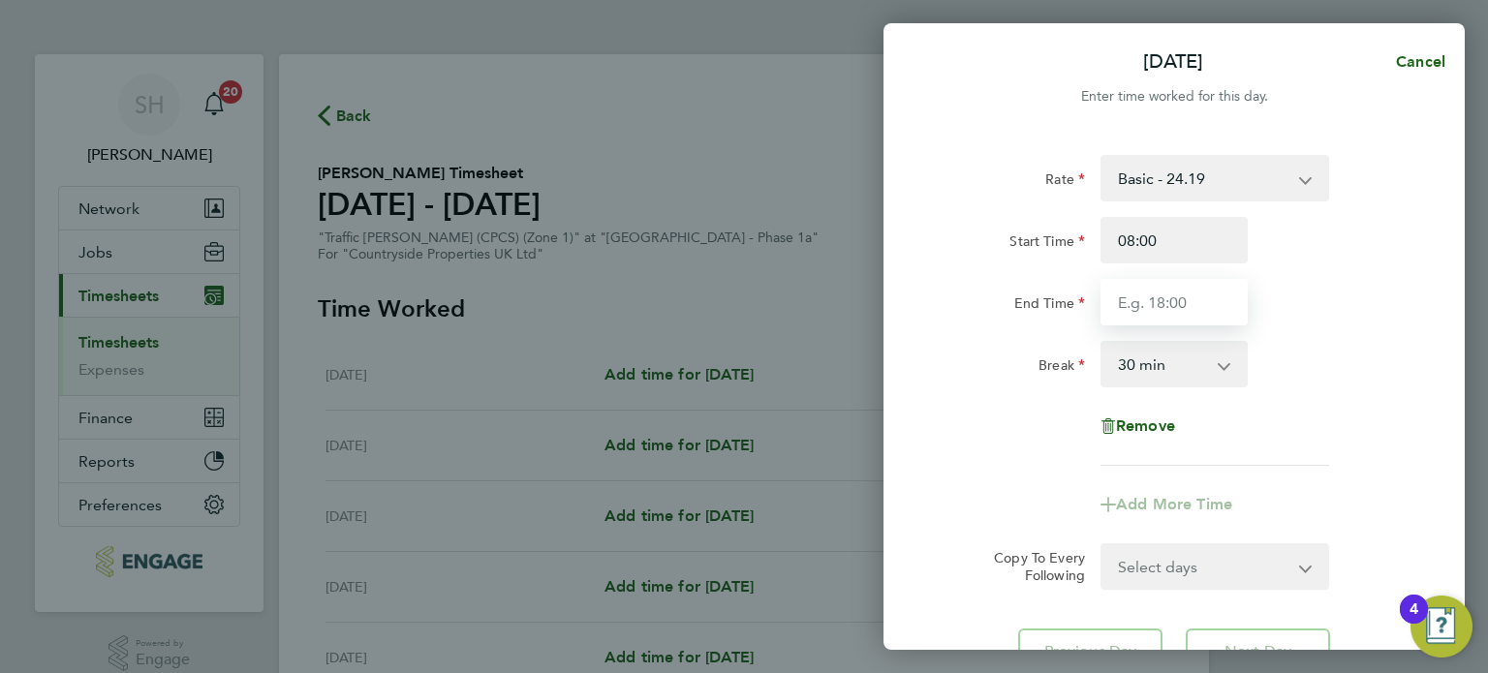
click at [1183, 296] on input "End Time" at bounding box center [1173, 302] width 147 height 46
type input "18:30"
click at [1290, 413] on div "Rate Basic - 24.19 Start Time 08:00 End Time 18:30 Break 0 min 15 min 30 min 45…" at bounding box center [1174, 310] width 473 height 311
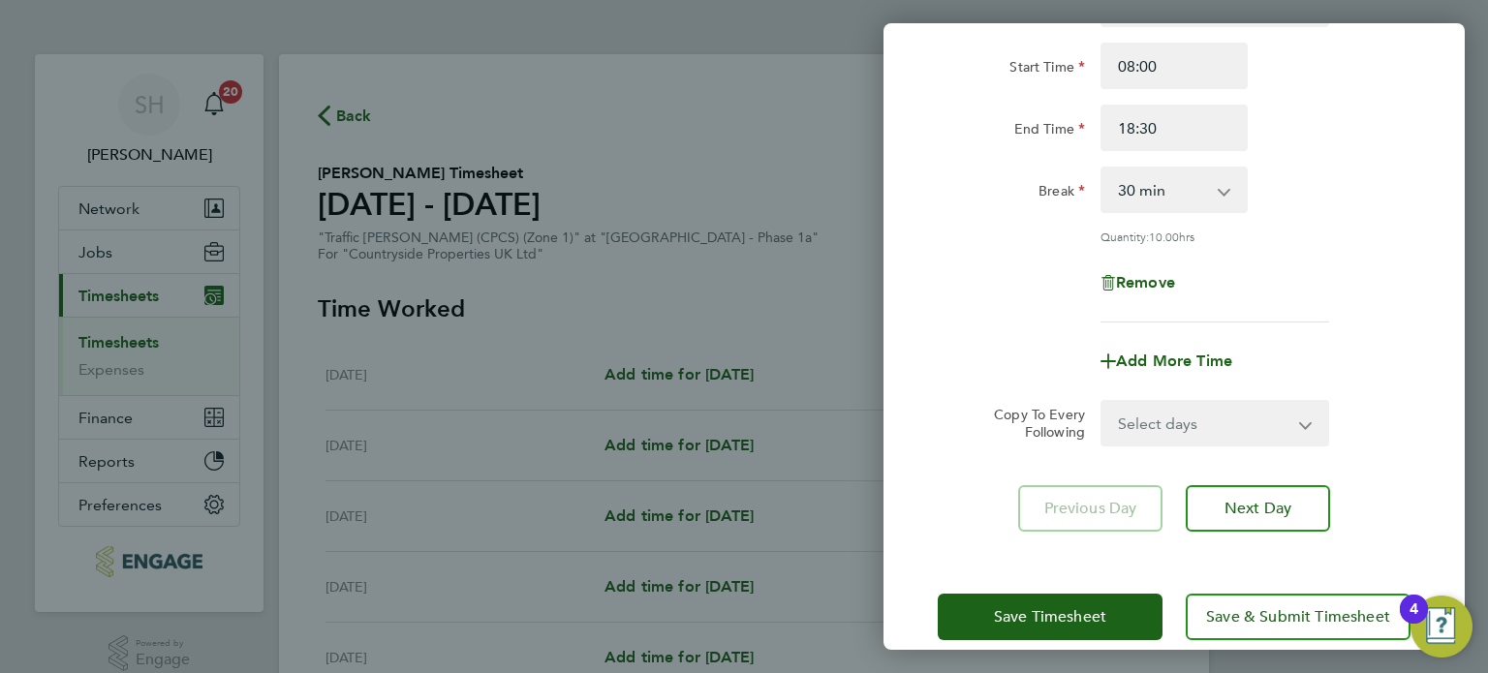
scroll to position [201, 0]
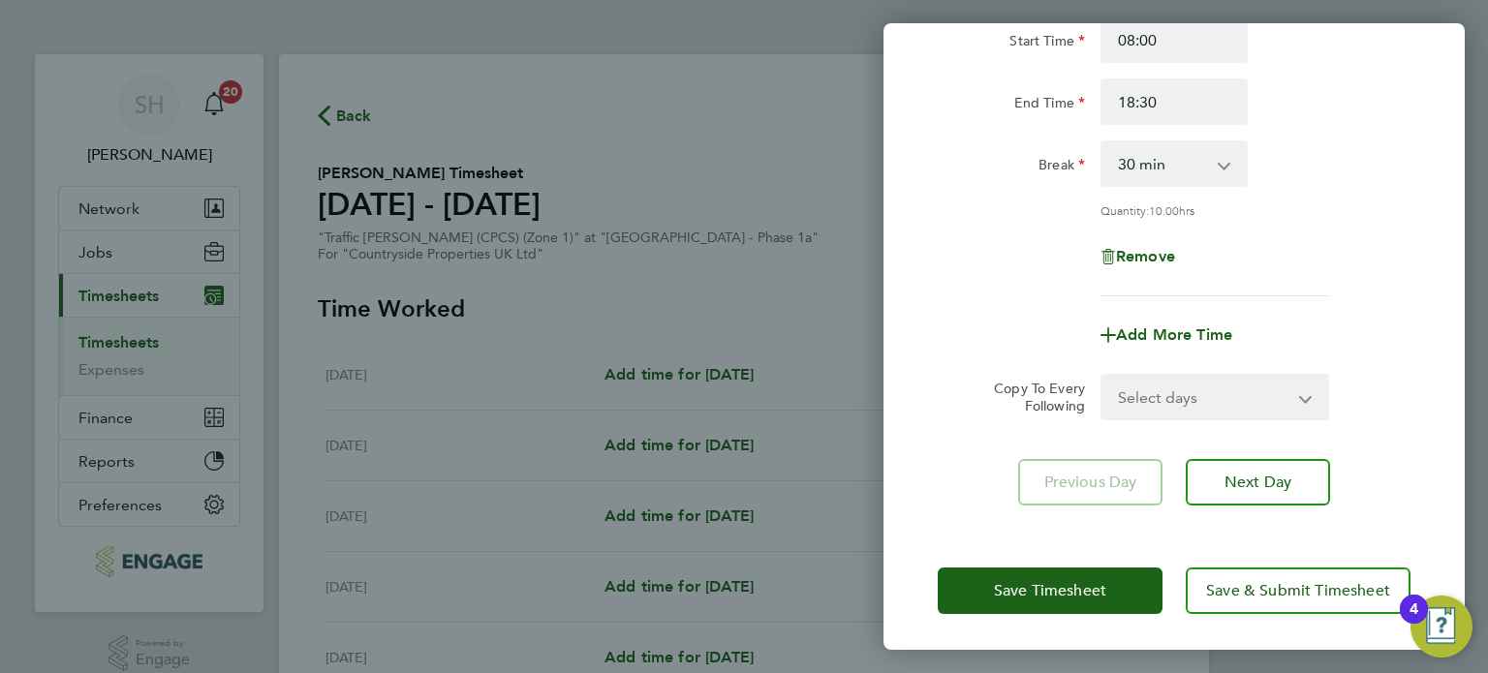
click at [1272, 394] on select "Select days Day Tuesday Wednesday Thursday Friday" at bounding box center [1203, 397] width 203 height 43
select select "DAY"
click at [1102, 376] on select "Select days Day Tuesday Wednesday Thursday Friday" at bounding box center [1203, 397] width 203 height 43
select select "2025-08-22"
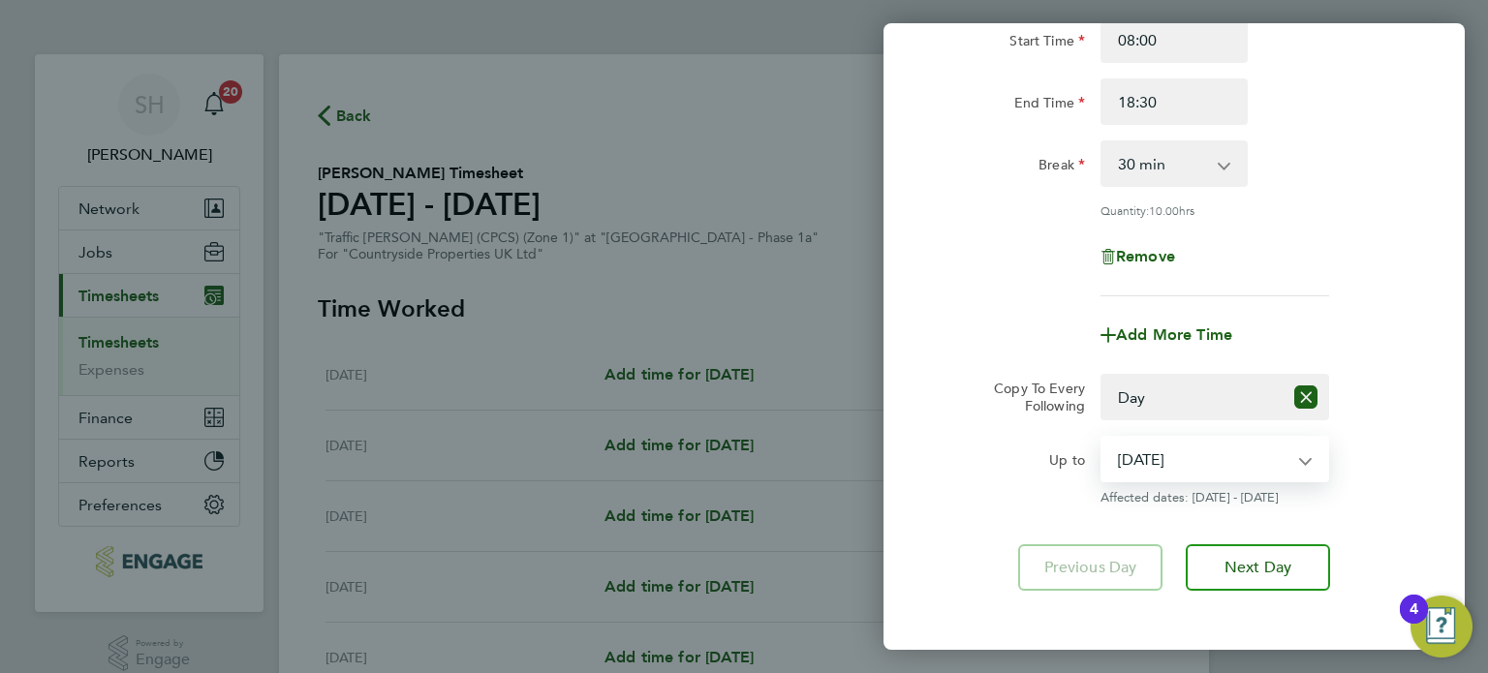
click at [1253, 454] on select "19 Aug 2025 20 Aug 2025 21 Aug 2025 22 Aug 2025" at bounding box center [1202, 459] width 201 height 43
click at [1370, 412] on div "Copy To Every Following Select days Day Tuesday Wednesday Thursday Friday" at bounding box center [1174, 397] width 488 height 46
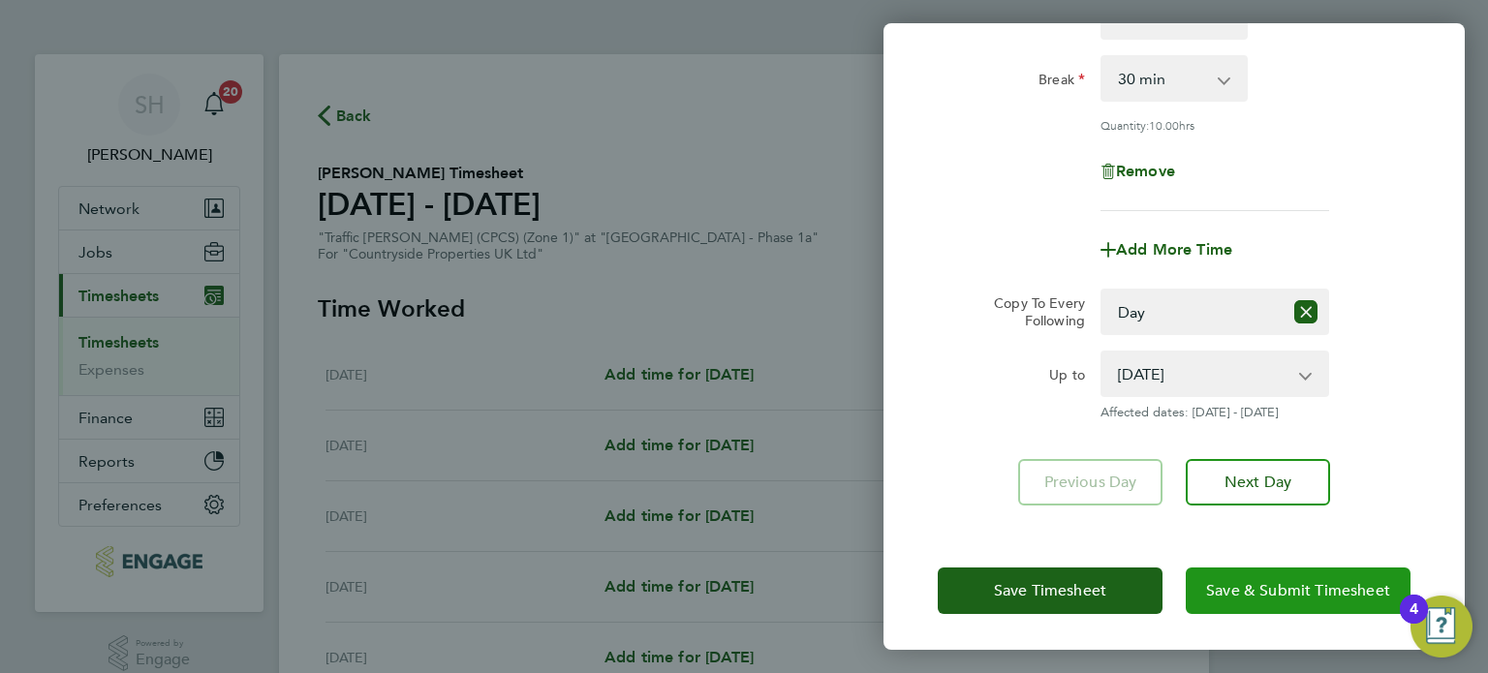
click at [1265, 581] on span "Save & Submit Timesheet" at bounding box center [1298, 590] width 184 height 19
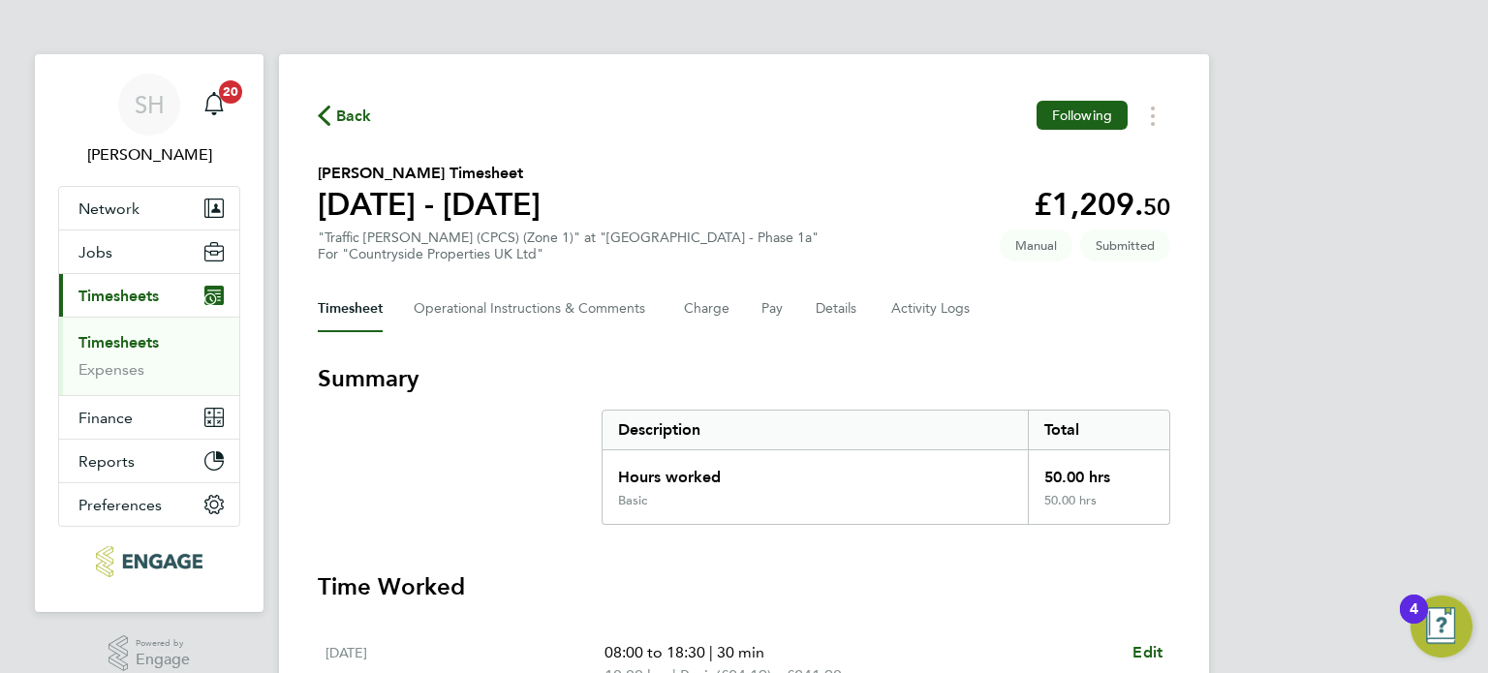
click at [339, 122] on span "Back" at bounding box center [354, 116] width 36 height 23
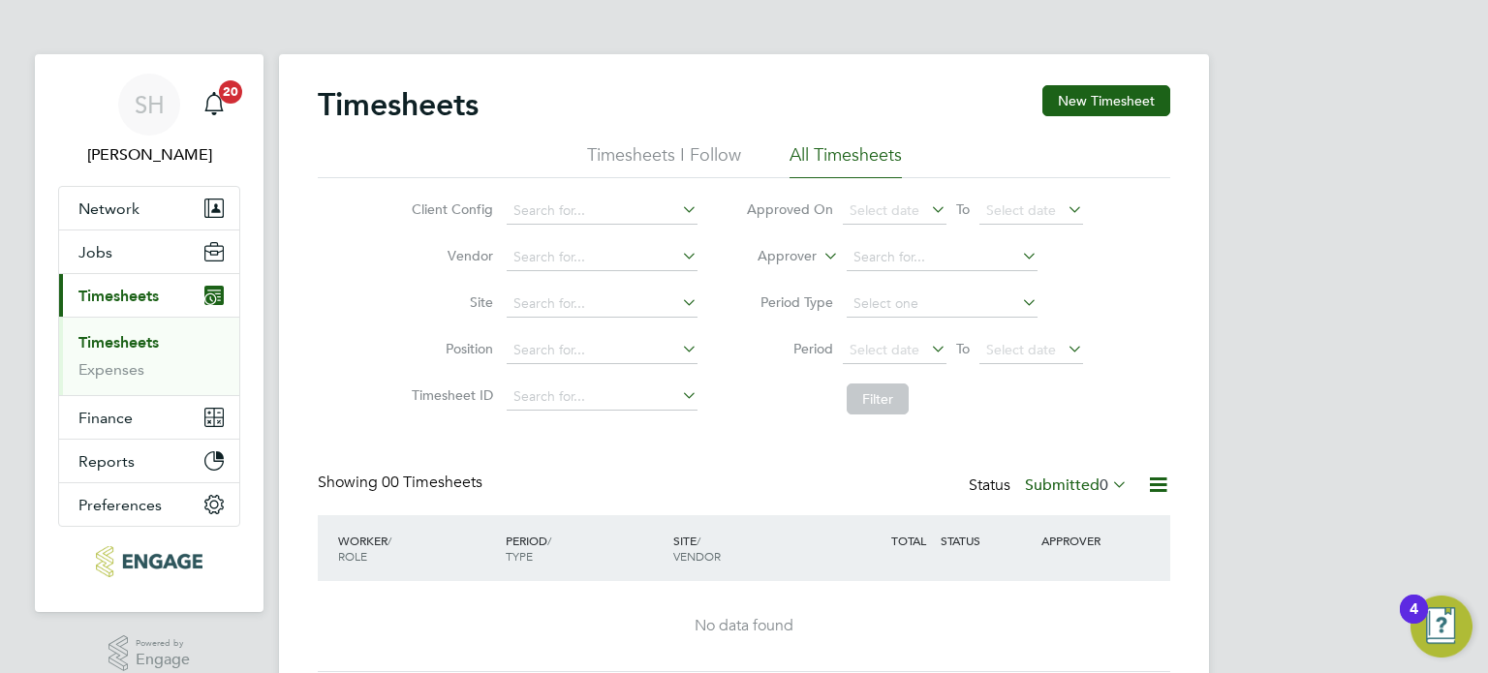
click at [116, 294] on span "Timesheets" at bounding box center [118, 296] width 80 height 18
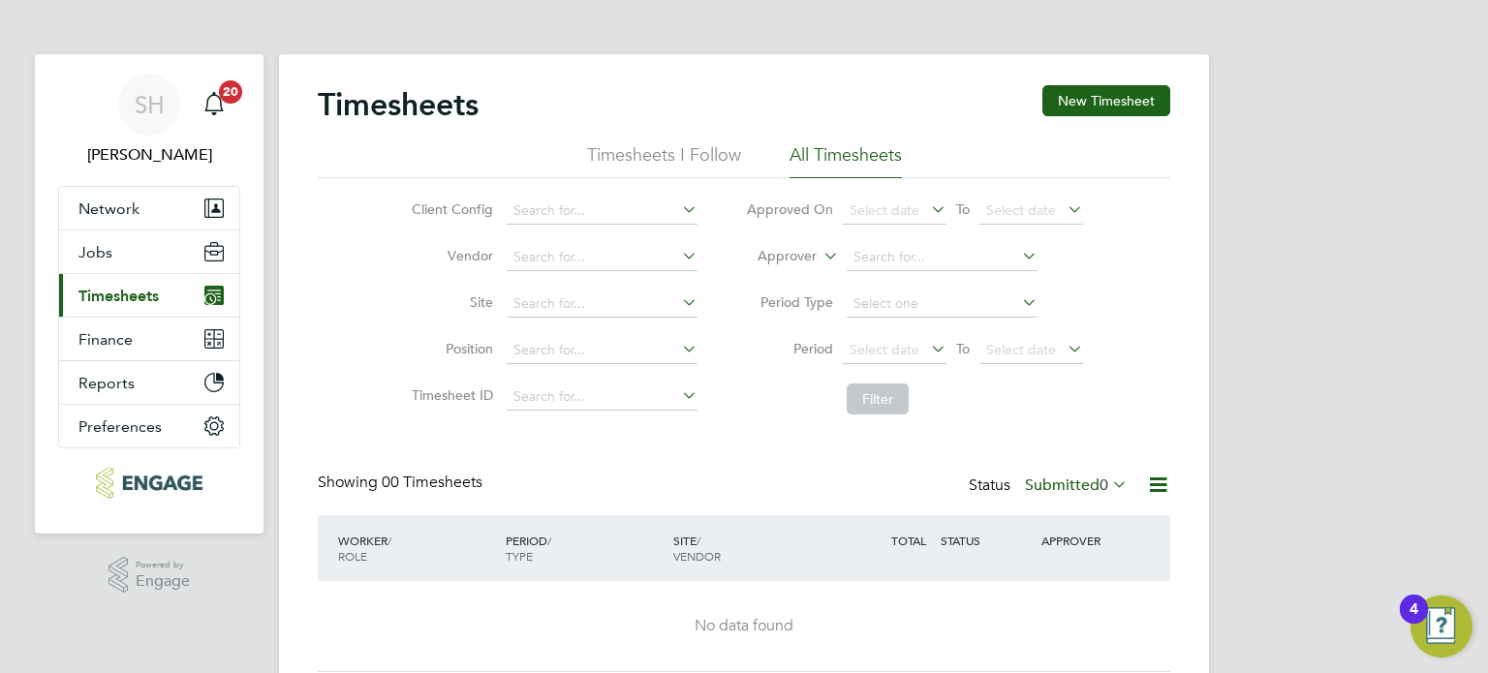
click at [116, 294] on span "Timesheets" at bounding box center [118, 296] width 80 height 18
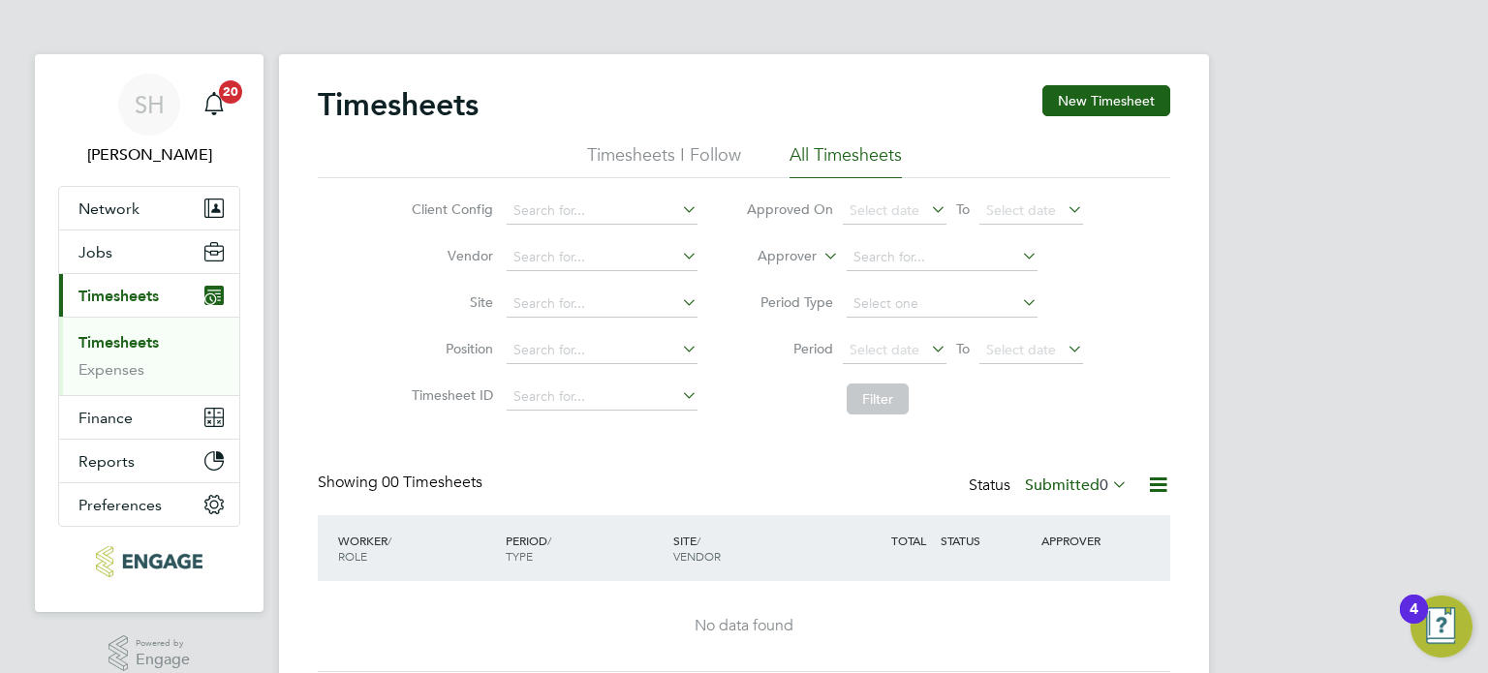
click at [115, 340] on link "Timesheets" at bounding box center [118, 342] width 80 height 18
click at [1157, 489] on icon at bounding box center [1158, 485] width 24 height 24
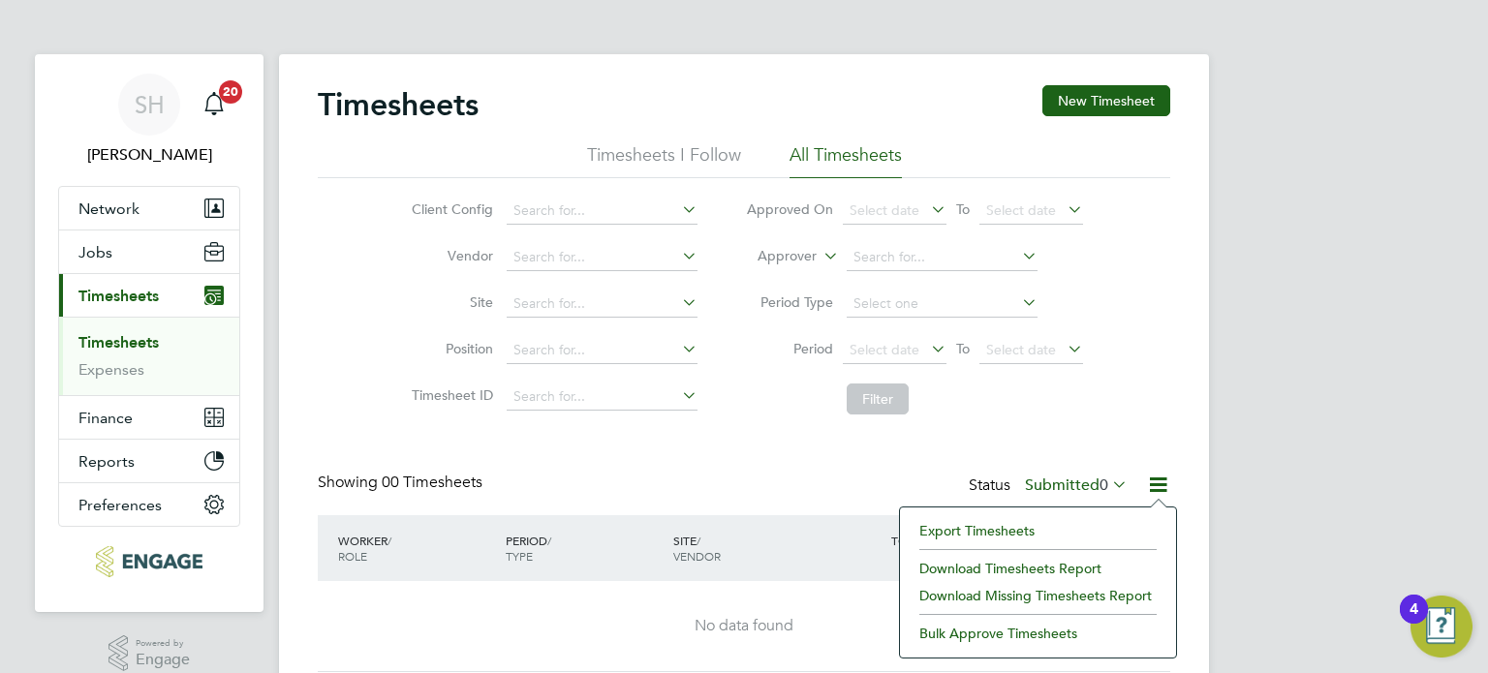
click at [965, 525] on li "Export Timesheets" at bounding box center [1038, 530] width 257 height 27
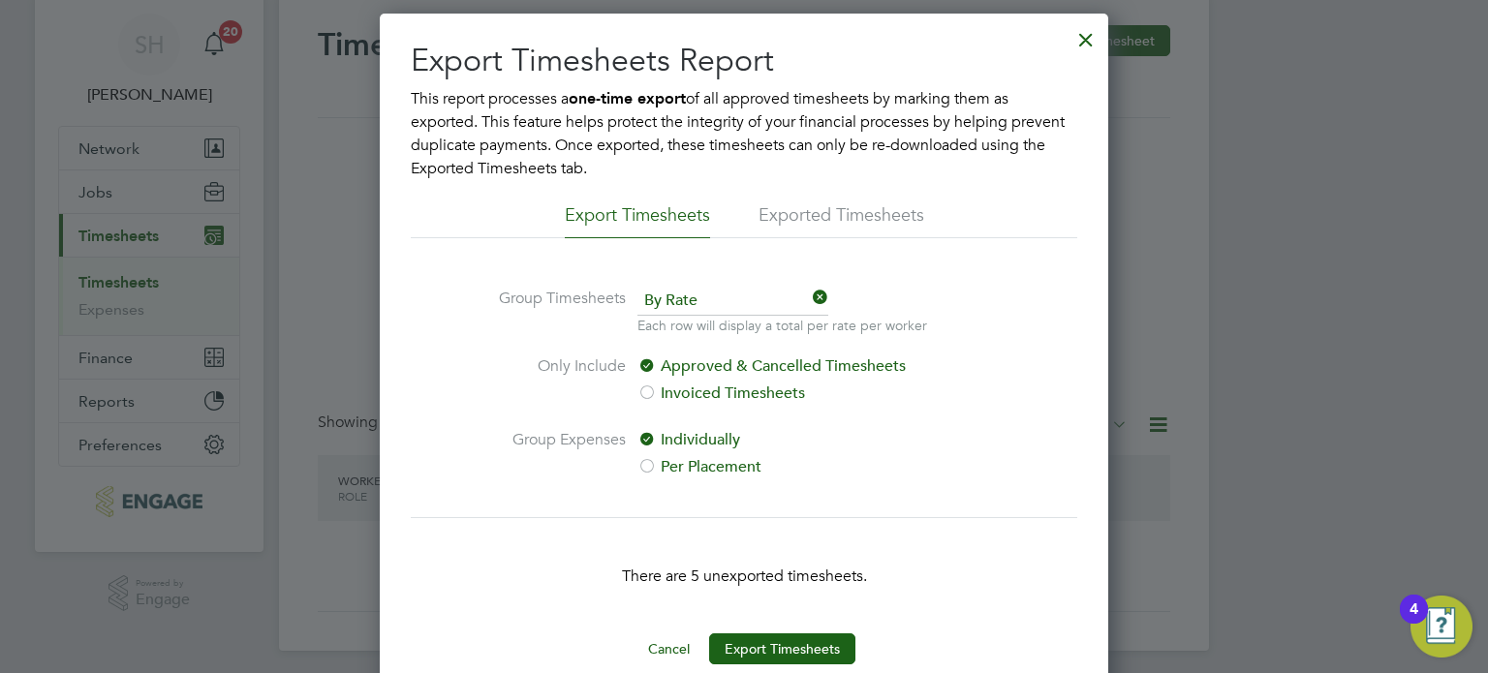
scroll to position [93, 0]
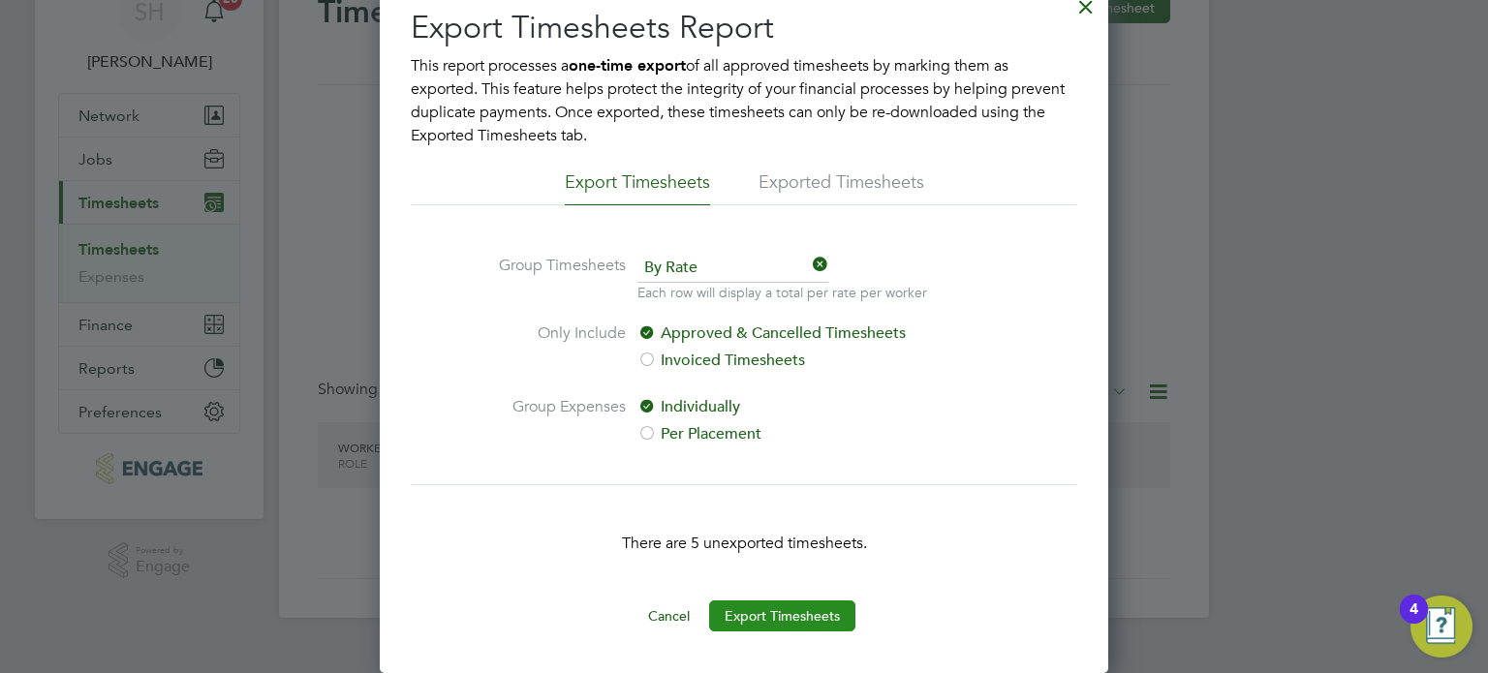
click at [798, 615] on button "Export Timesheets" at bounding box center [782, 616] width 146 height 31
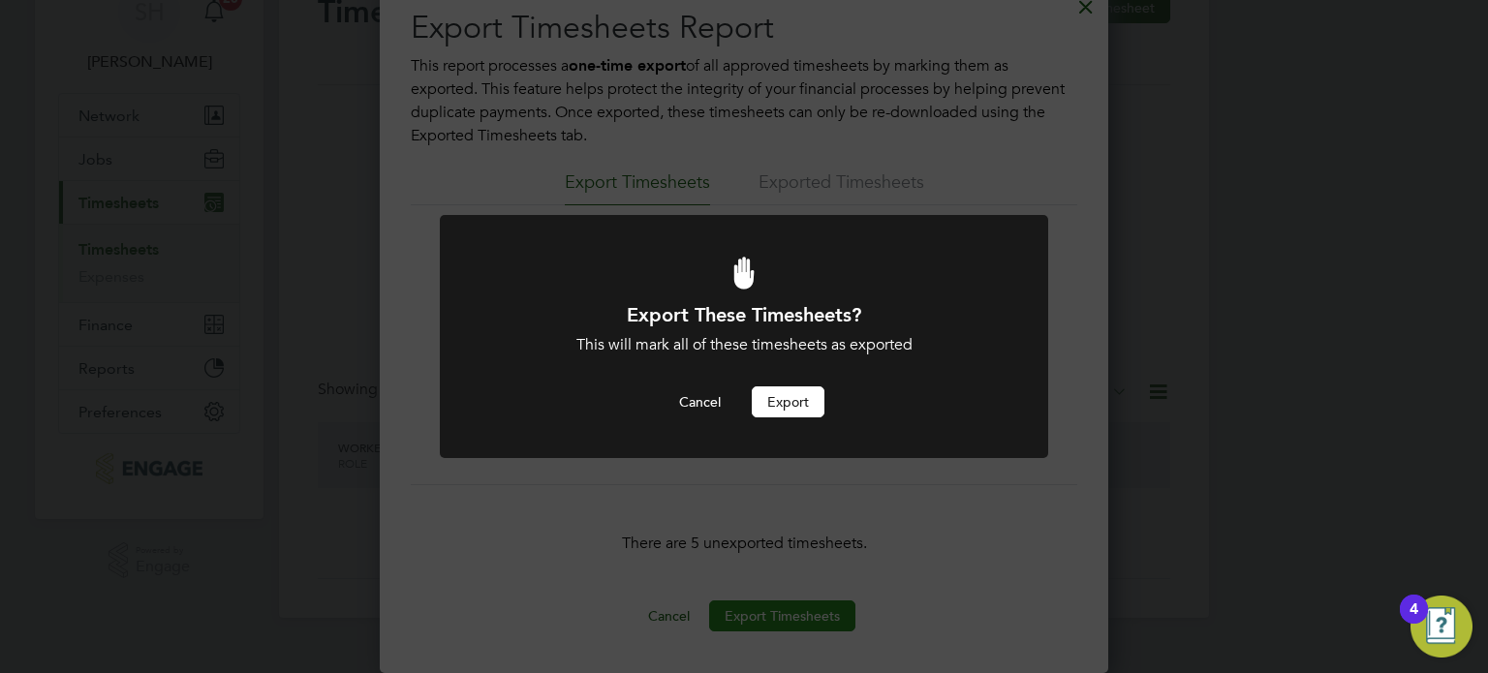
scroll to position [0, 0]
click at [791, 400] on button "Export" at bounding box center [788, 401] width 73 height 31
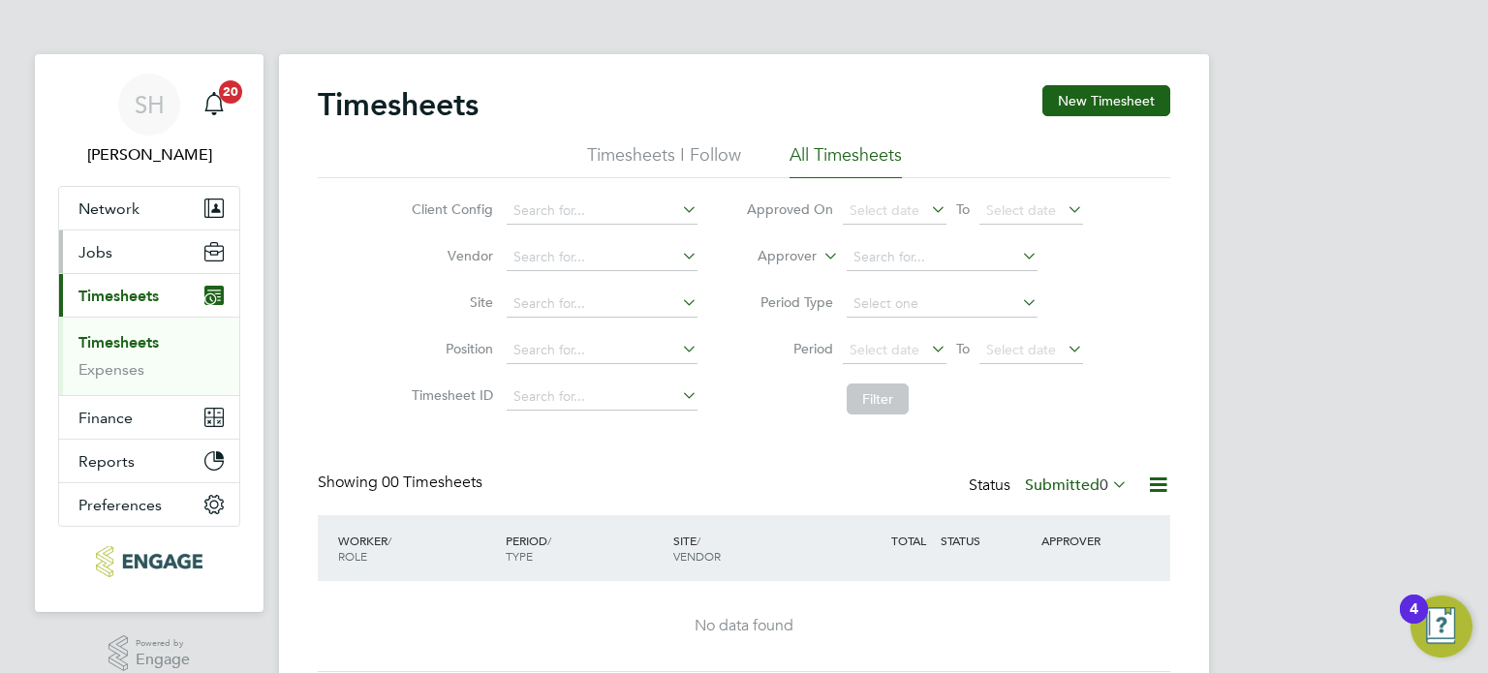
click at [108, 254] on span "Jobs" at bounding box center [95, 252] width 34 height 18
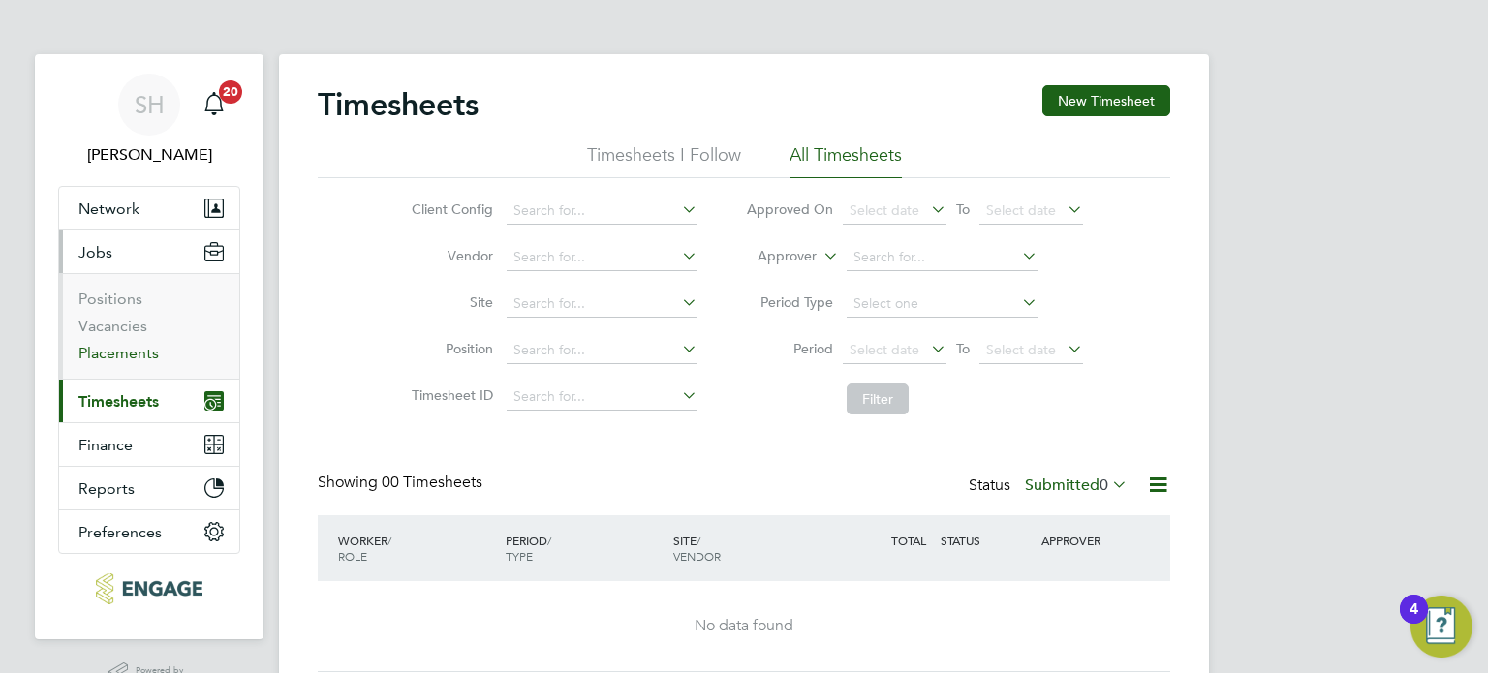
click at [112, 357] on link "Placements" at bounding box center [118, 353] width 80 height 18
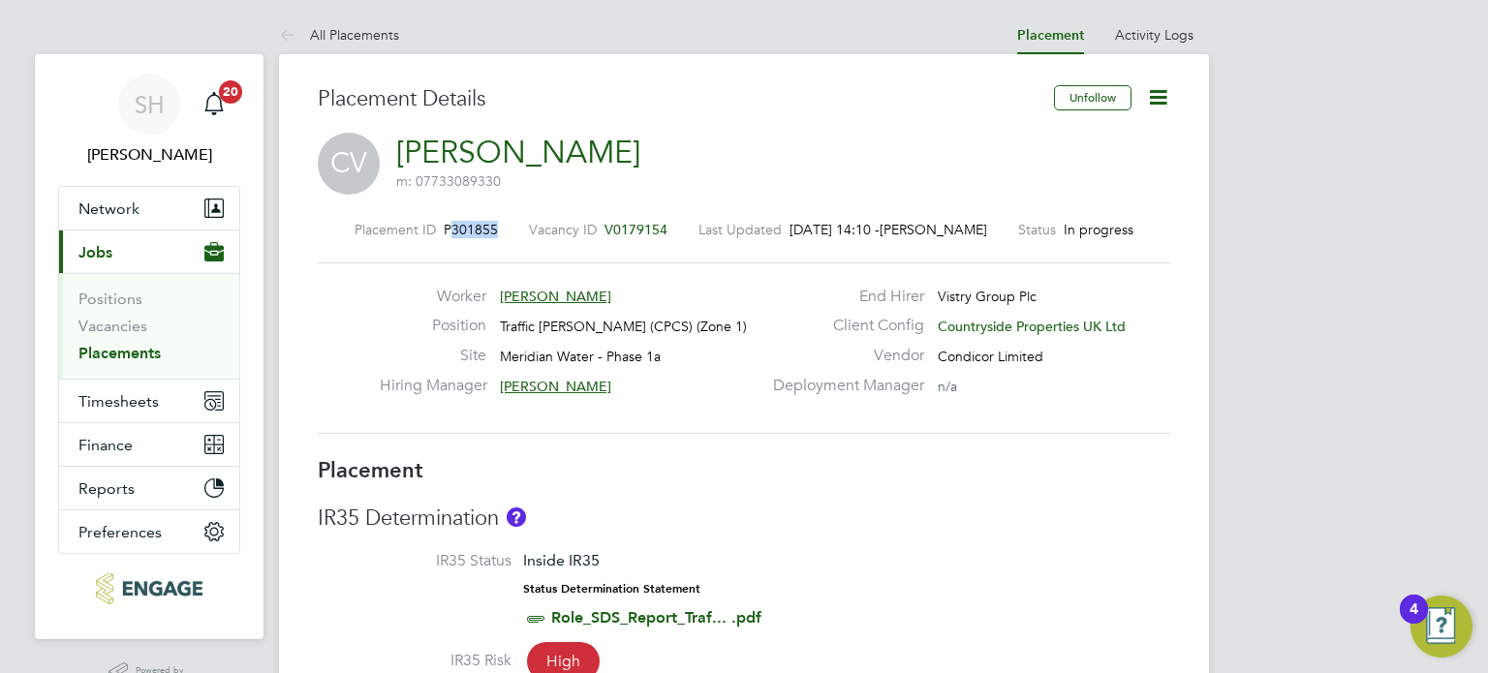
drag, startPoint x: 495, startPoint y: 224, endPoint x: 449, endPoint y: 232, distance: 46.4
click at [449, 232] on div "Placement ID P301855 Vacancy ID V0179154 Last Updated 27 Aug 2025, 14:10 - Sean…" at bounding box center [744, 229] width 852 height 17
copy span "301855"
click at [325, 33] on link "All Placements" at bounding box center [339, 34] width 120 height 17
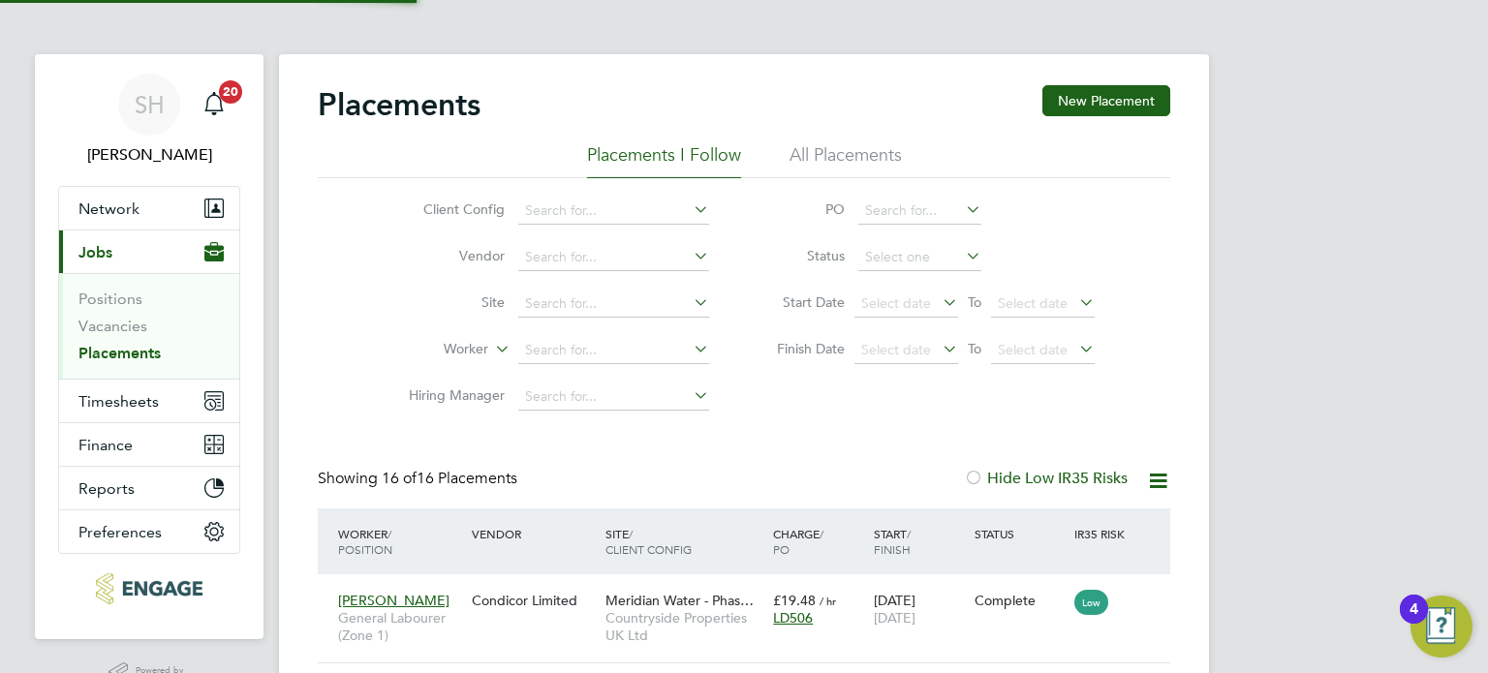
scroll to position [73, 169]
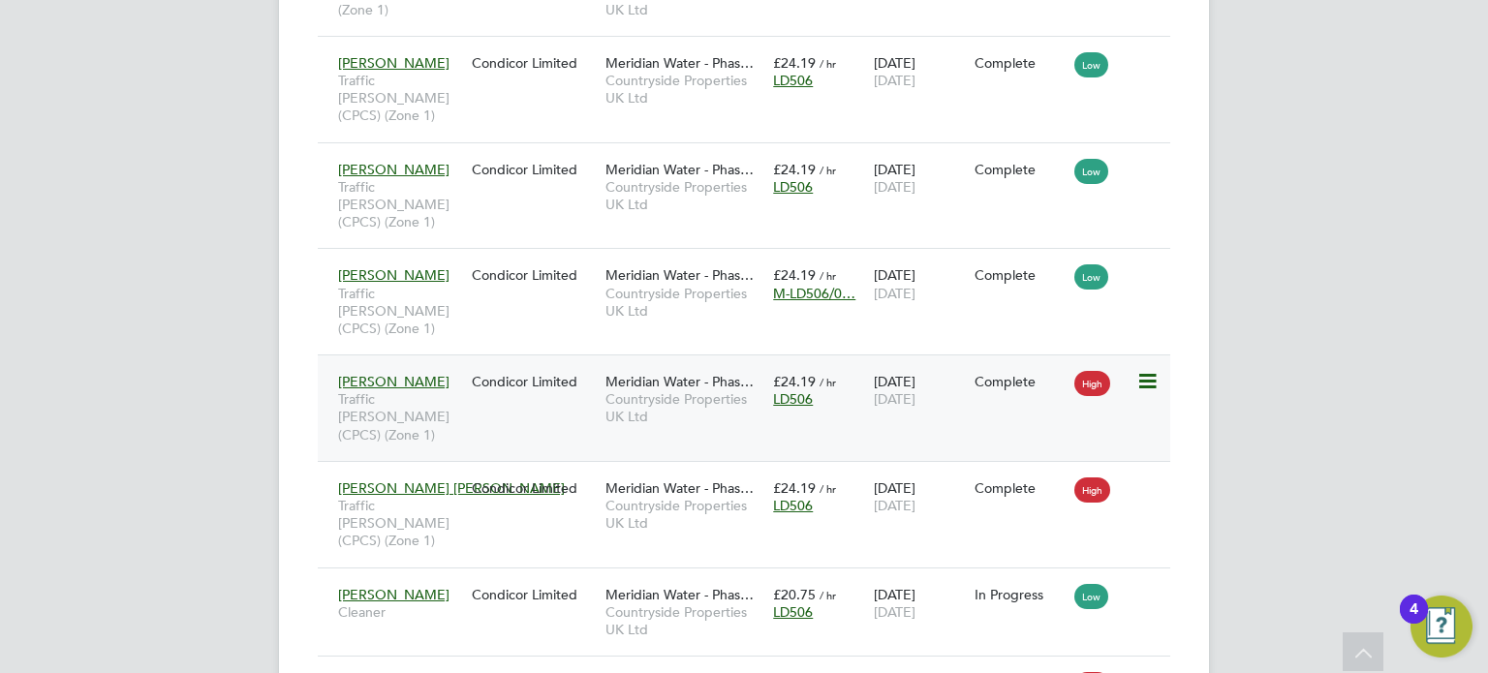
click at [842, 363] on div "£24.19 / hr LD506" at bounding box center [818, 390] width 101 height 54
click at [837, 363] on div "£24.19 / hr LD506" at bounding box center [818, 390] width 101 height 54
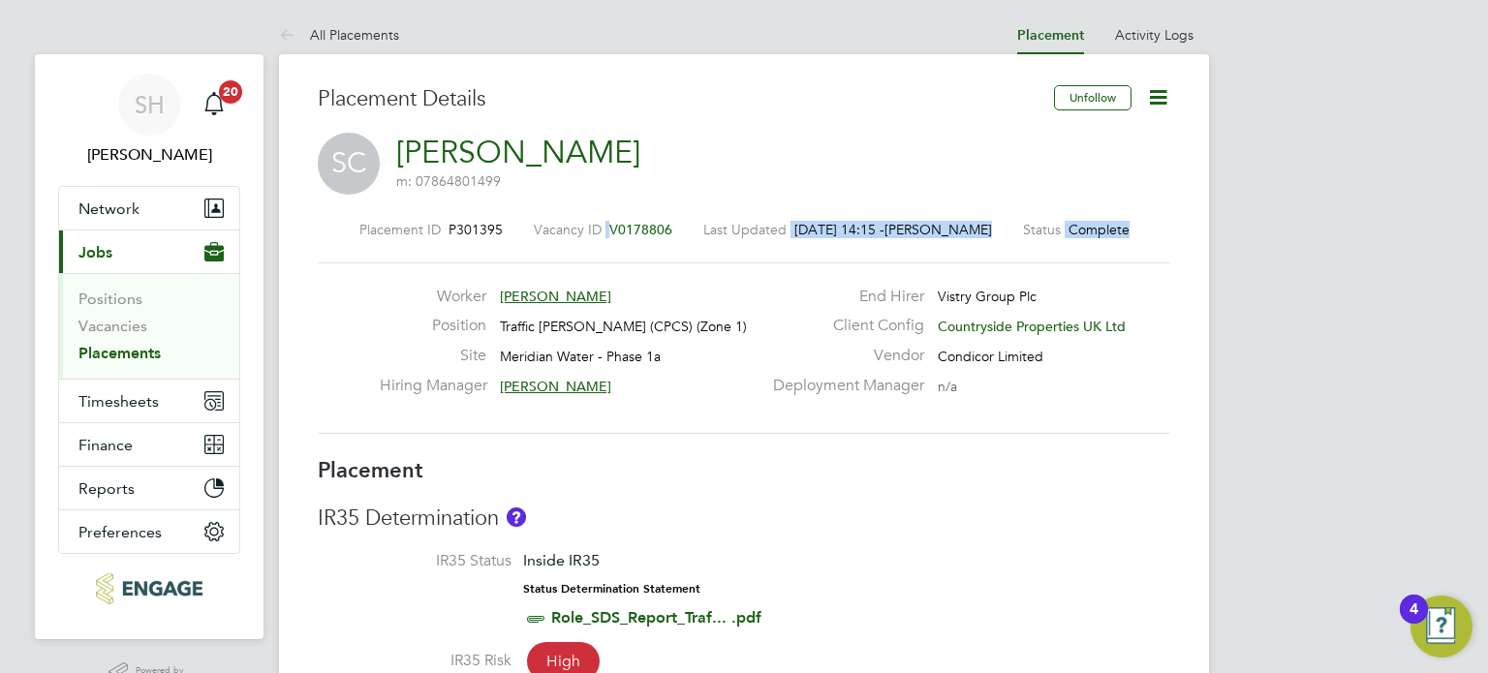
drag, startPoint x: 505, startPoint y: 236, endPoint x: 486, endPoint y: 242, distance: 19.3
click at [486, 242] on div "Placement ID P301395 Vacancy ID V0178806 Last Updated 27 Aug 2025, 14:15 - Sean…" at bounding box center [744, 328] width 852 height 260
click at [503, 222] on div "Placement ID P301395 Vacancy ID V0178806 Last Updated 27 Aug 2025, 14:15 - Sean…" at bounding box center [744, 229] width 852 height 17
drag, startPoint x: 500, startPoint y: 224, endPoint x: 453, endPoint y: 228, distance: 46.7
click at [453, 228] on div "Placement ID P301395 Vacancy ID V0178806 Last Updated 27 Aug 2025, 14:15 - Sean…" at bounding box center [744, 229] width 852 height 17
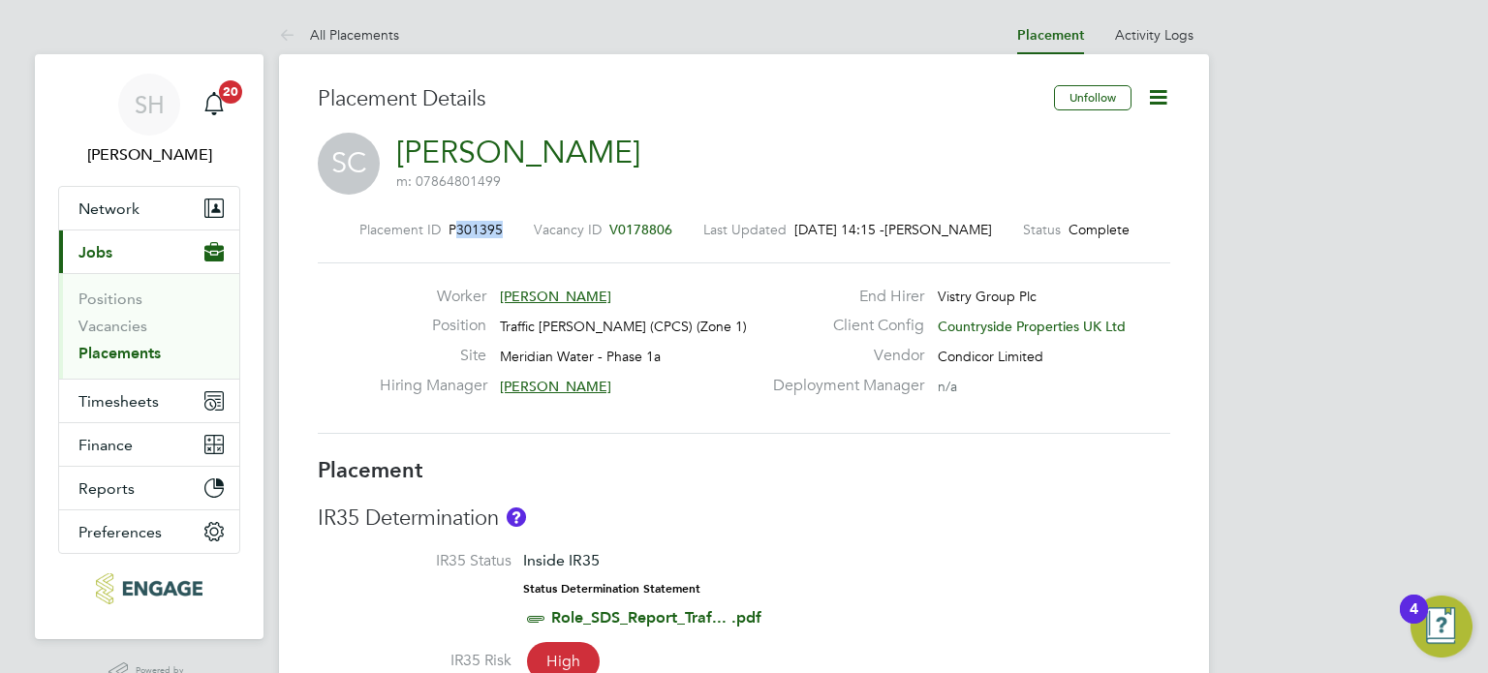
copy span "301395"
drag, startPoint x: 508, startPoint y: 225, endPoint x: 453, endPoint y: 235, distance: 55.3
click at [453, 235] on div "Placement ID P301395 Vacancy ID V0178806 Last Updated [DATE] 14:21 - [PERSON_NA…" at bounding box center [744, 229] width 852 height 17
copy span "301395"
click at [324, 34] on link "All Placements" at bounding box center [339, 34] width 120 height 17
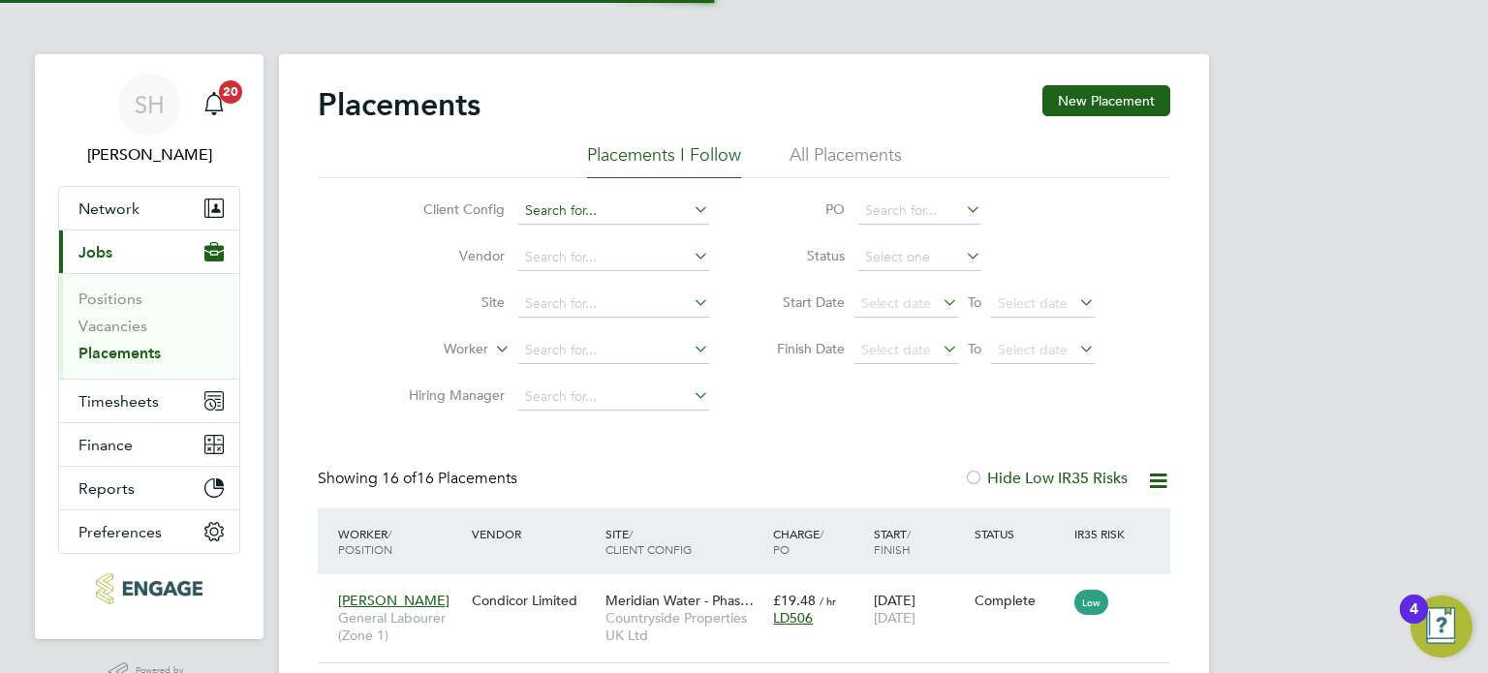
scroll to position [10, 9]
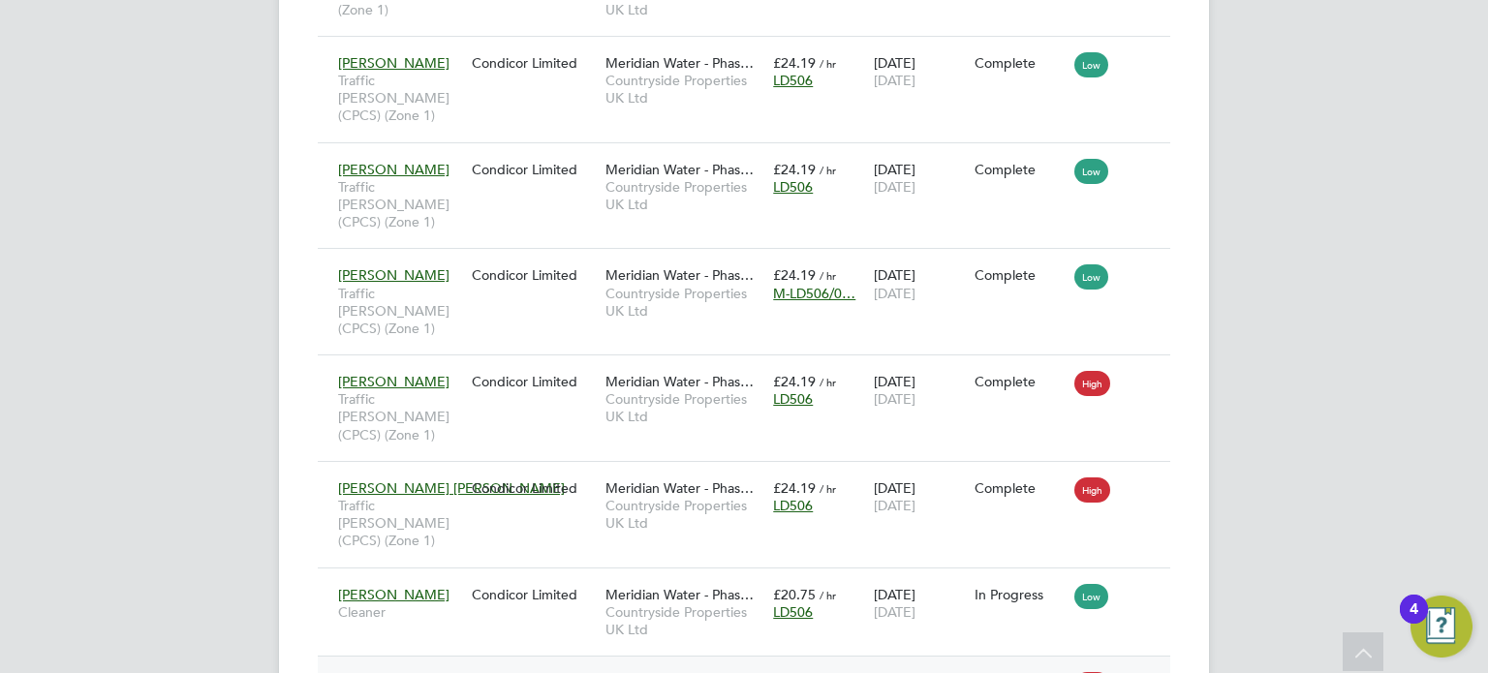
click at [848, 576] on div "£20.75 / hr LD506" at bounding box center [818, 603] width 101 height 54
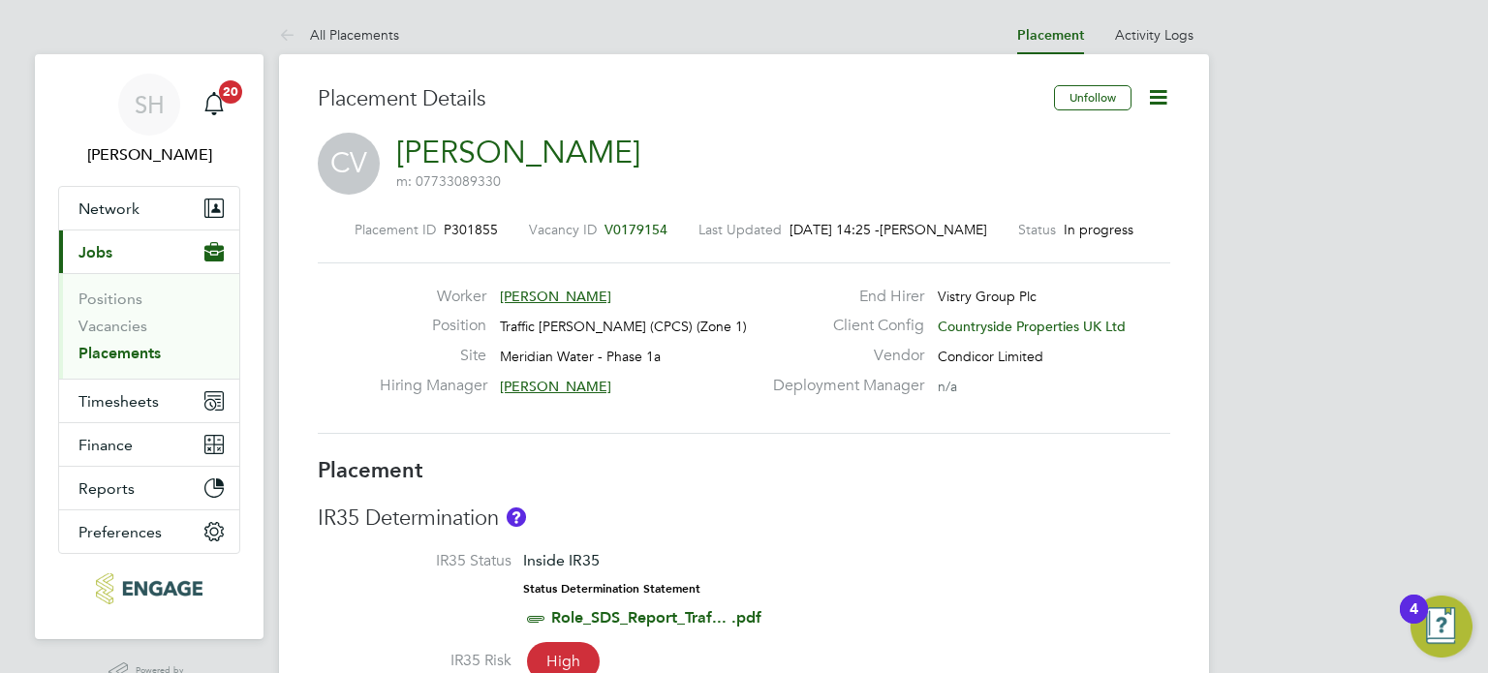
scroll to position [97, 0]
click at [358, 27] on link "All Placements" at bounding box center [339, 34] width 120 height 17
